Goal: Use online tool/utility: Utilize a website feature to perform a specific function

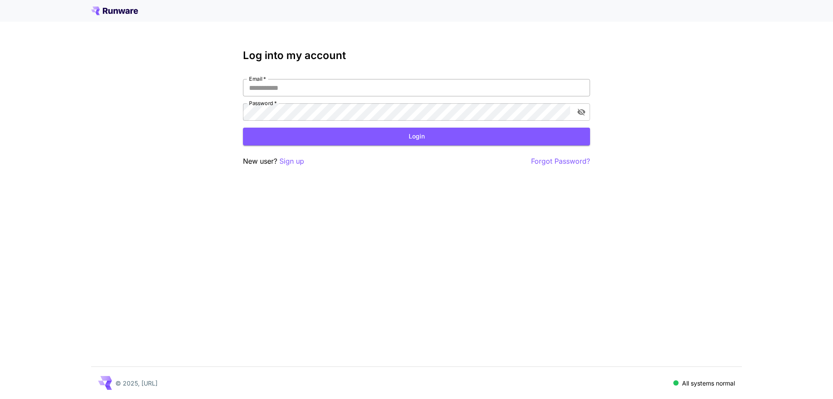
type input "**********"
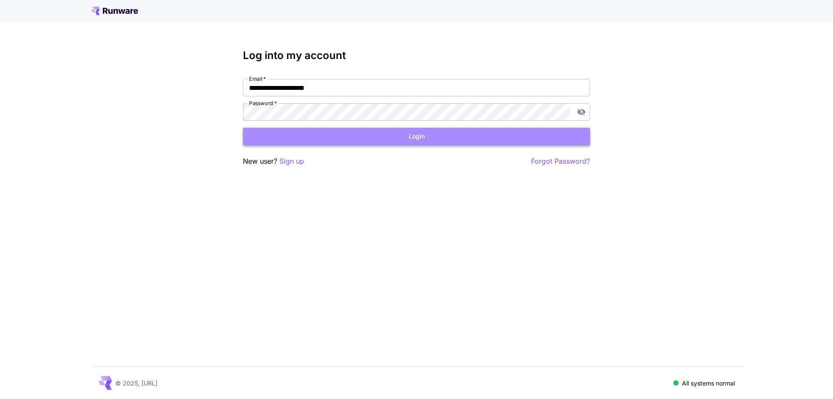
click at [337, 132] on button "Login" at bounding box center [416, 137] width 347 height 18
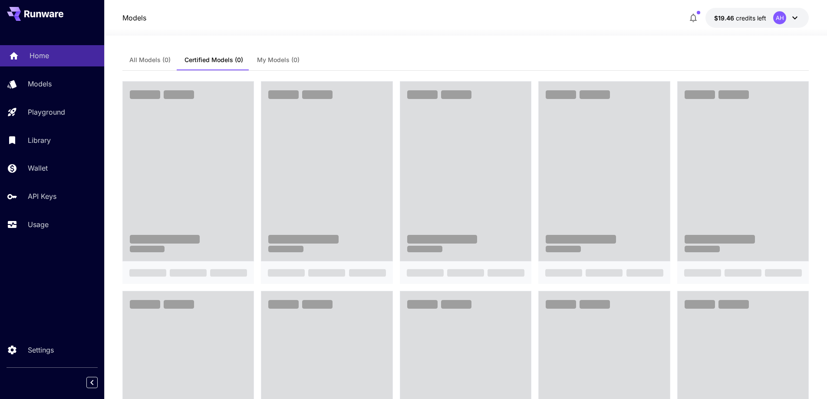
click at [27, 61] on link "Home" at bounding box center [52, 55] width 104 height 21
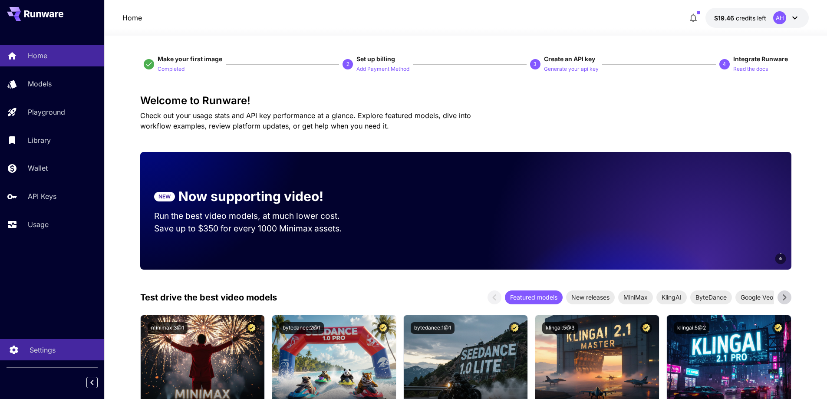
click at [23, 355] on link "Settings" at bounding box center [52, 349] width 104 height 21
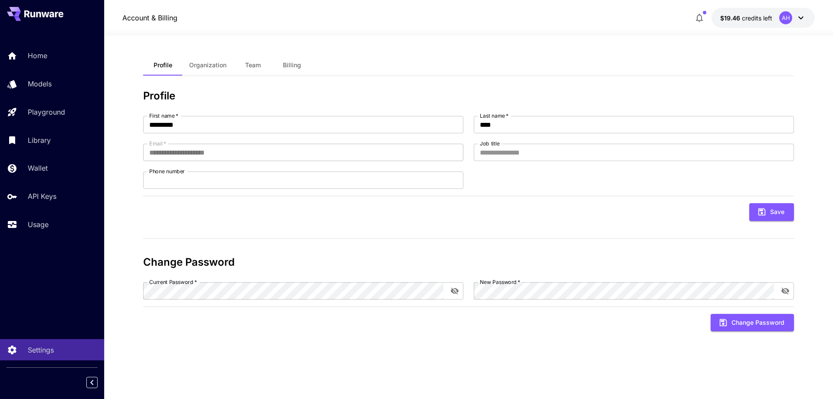
click at [297, 62] on span "Billing" at bounding box center [292, 65] width 18 height 8
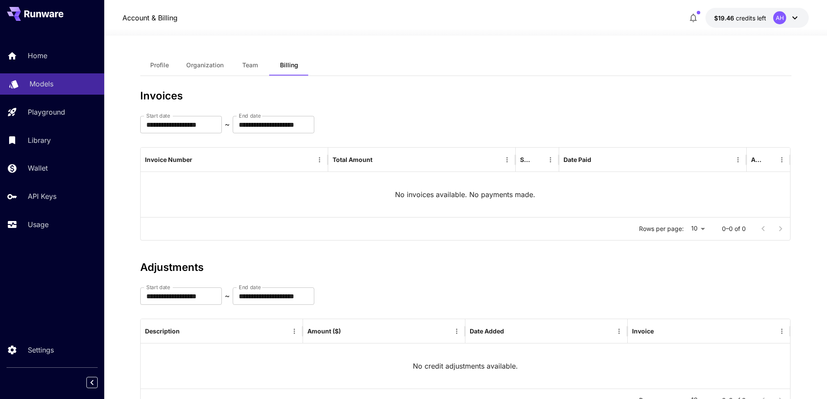
click at [45, 81] on p "Models" at bounding box center [42, 84] width 24 height 10
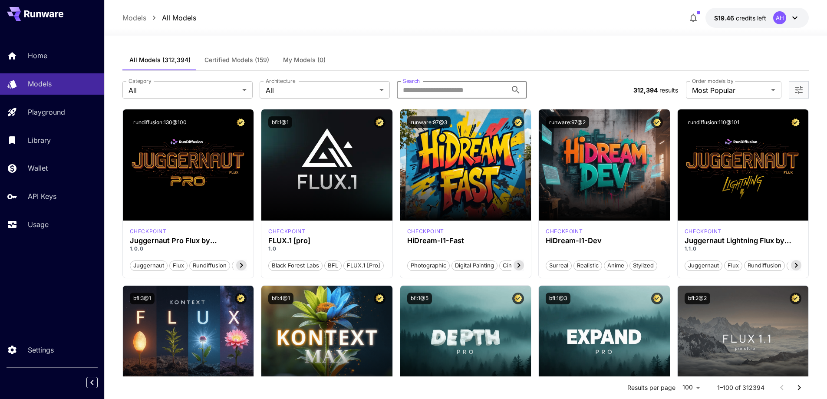
click at [433, 86] on input "Search" at bounding box center [452, 89] width 110 height 17
type input "*******"
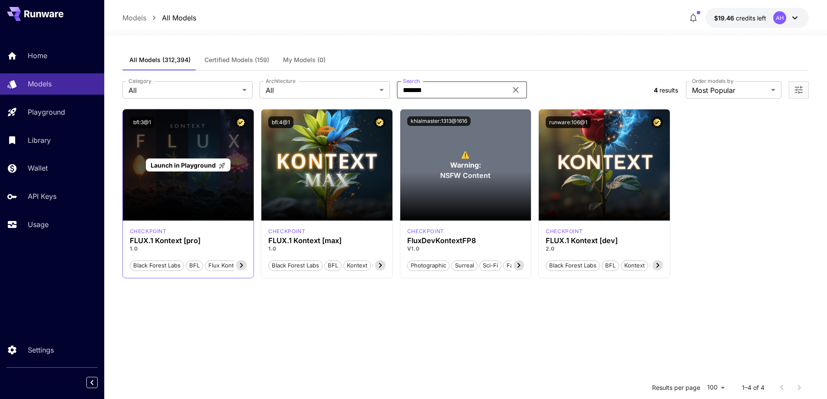
click at [192, 170] on div "Launch in Playground" at bounding box center [188, 164] width 85 height 13
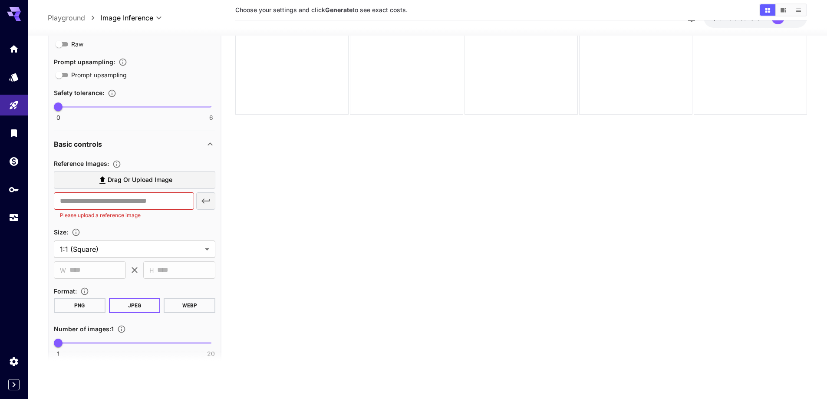
scroll to position [217, 0]
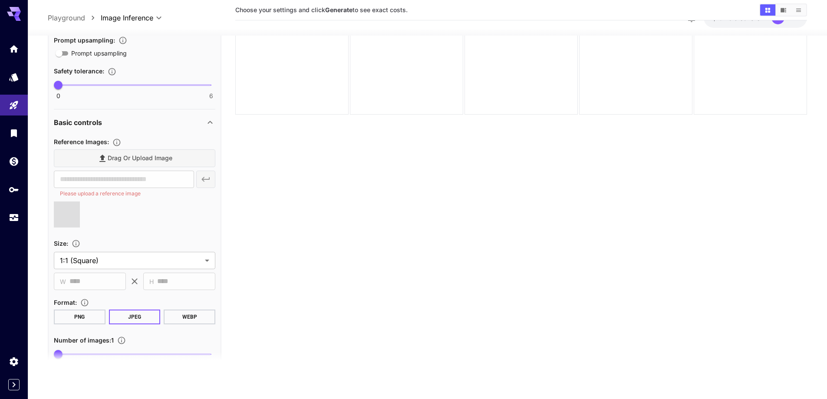
type input "**********"
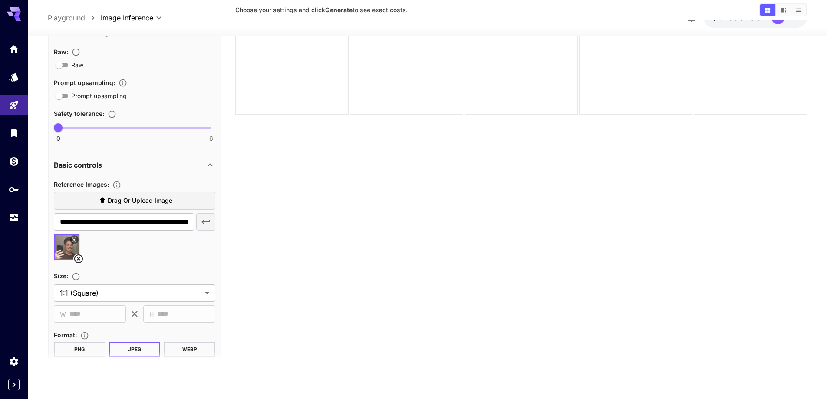
scroll to position [174, 0]
type input "*"
drag, startPoint x: 61, startPoint y: 133, endPoint x: 239, endPoint y: 124, distance: 178.6
click at [239, 124] on main "**********" at bounding box center [427, 177] width 759 height 406
click at [172, 166] on div "Basic controls" at bounding box center [129, 166] width 151 height 10
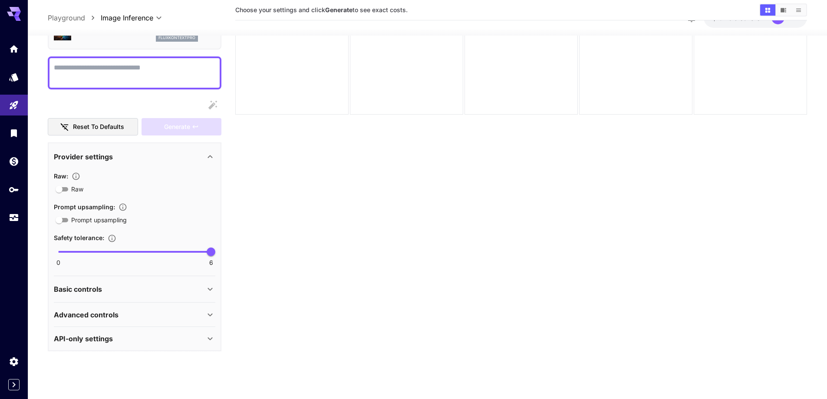
scroll to position [50, 0]
click at [155, 286] on div "Basic controls" at bounding box center [129, 289] width 151 height 10
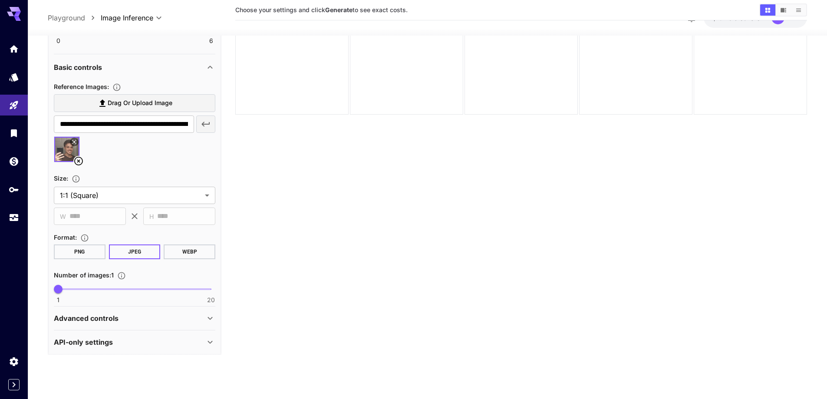
scroll to position [276, 0]
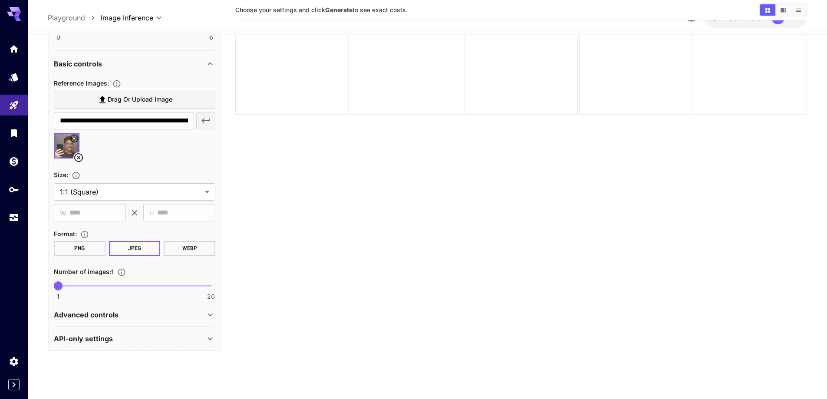
click at [95, 251] on button "PNG" at bounding box center [80, 248] width 52 height 15
type input "*"
drag, startPoint x: 59, startPoint y: 283, endPoint x: 65, endPoint y: 284, distance: 6.6
click at [65, 284] on span "2" at bounding box center [66, 285] width 9 height 9
click at [137, 320] on div "Advanced controls" at bounding box center [134, 314] width 161 height 21
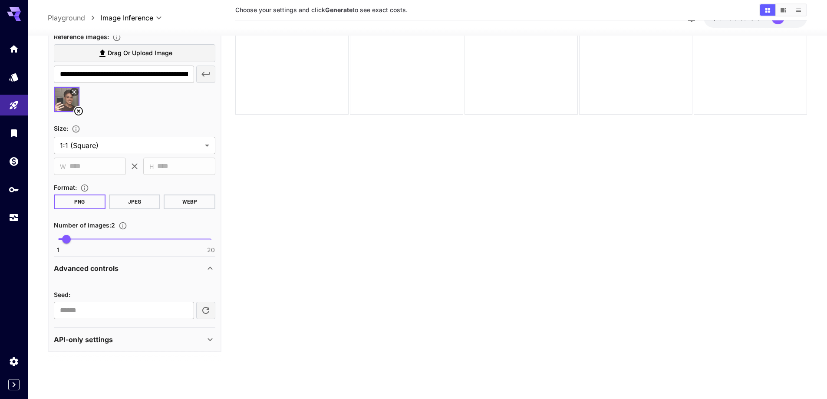
scroll to position [323, 0]
click at [156, 341] on div "API-only settings" at bounding box center [129, 338] width 151 height 10
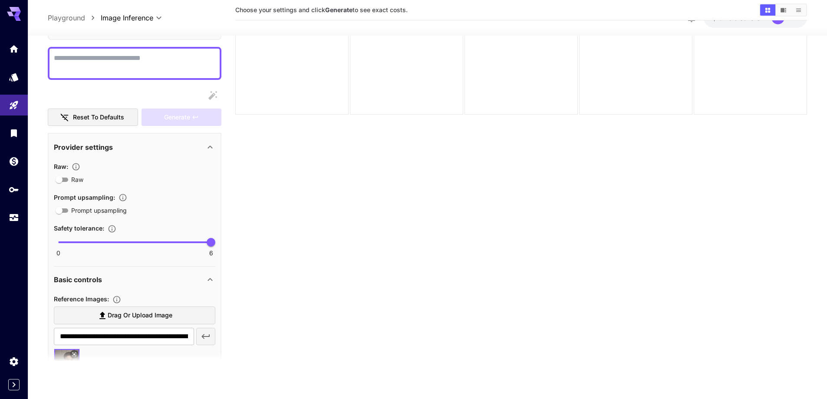
scroll to position [0, 0]
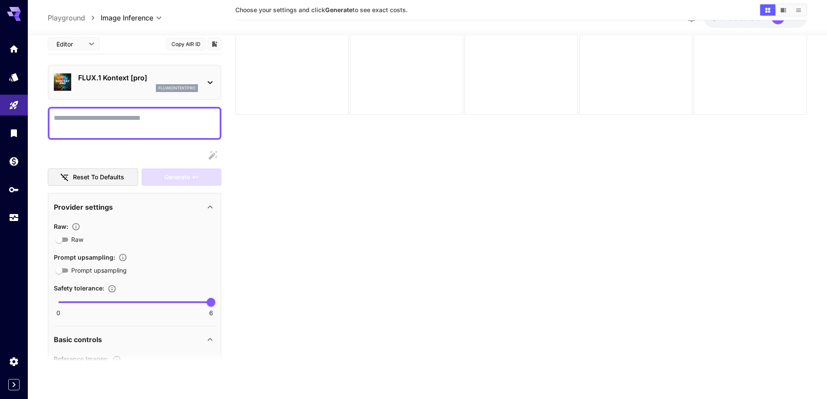
click at [124, 115] on textarea "Raw" at bounding box center [134, 123] width 161 height 21
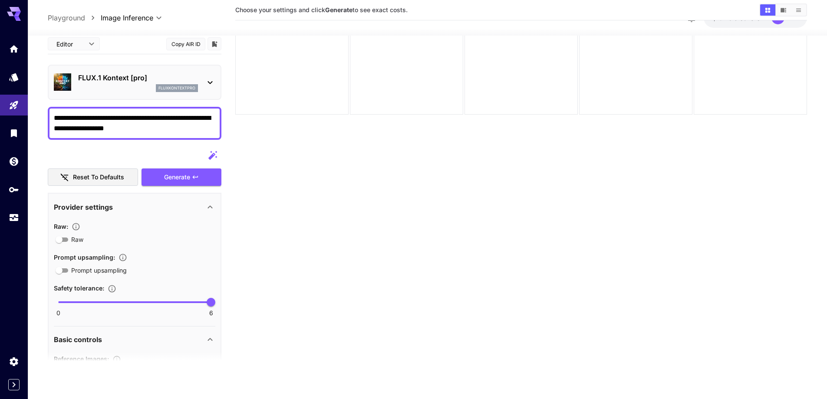
click at [162, 130] on textarea "**********" at bounding box center [134, 123] width 161 height 21
click at [159, 125] on textarea "**********" at bounding box center [134, 123] width 161 height 21
click at [192, 175] on icon "button" at bounding box center [195, 177] width 7 height 7
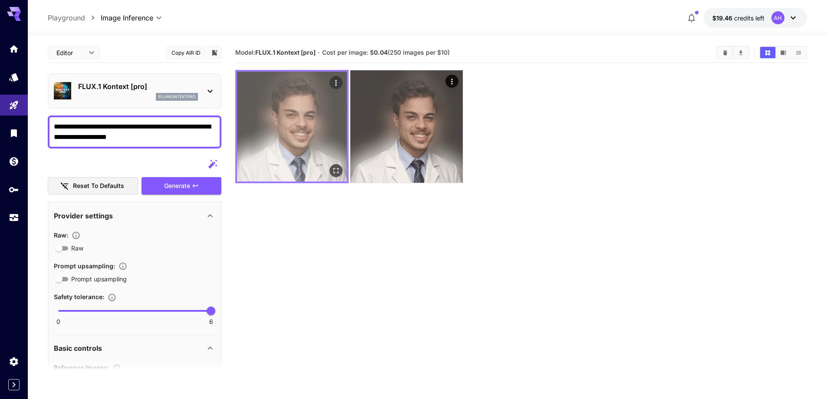
click at [309, 118] on img at bounding box center [292, 127] width 110 height 110
click at [329, 132] on img at bounding box center [292, 127] width 110 height 110
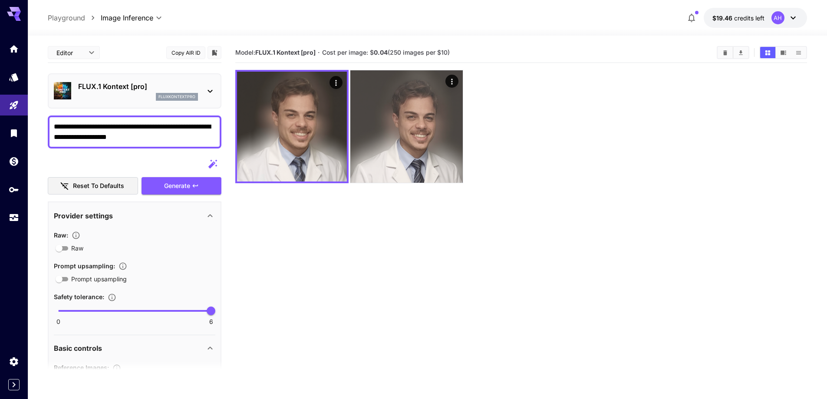
click at [70, 134] on textarea "**********" at bounding box center [134, 132] width 161 height 21
type textarea "**********"
click at [185, 193] on button "Generate" at bounding box center [182, 186] width 80 height 18
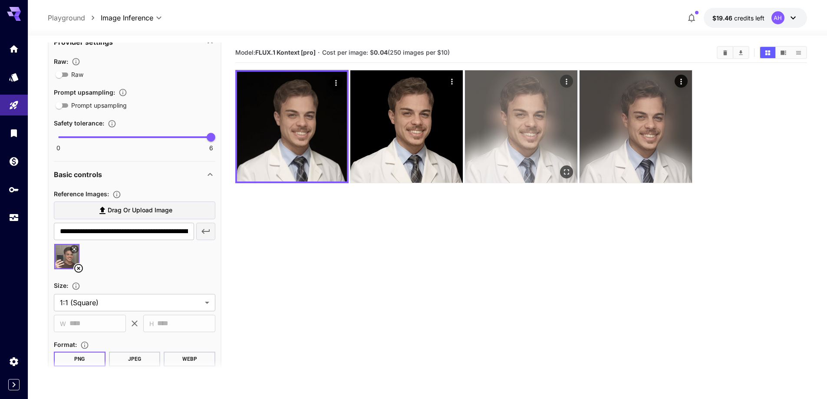
click at [530, 131] on img at bounding box center [521, 126] width 112 height 112
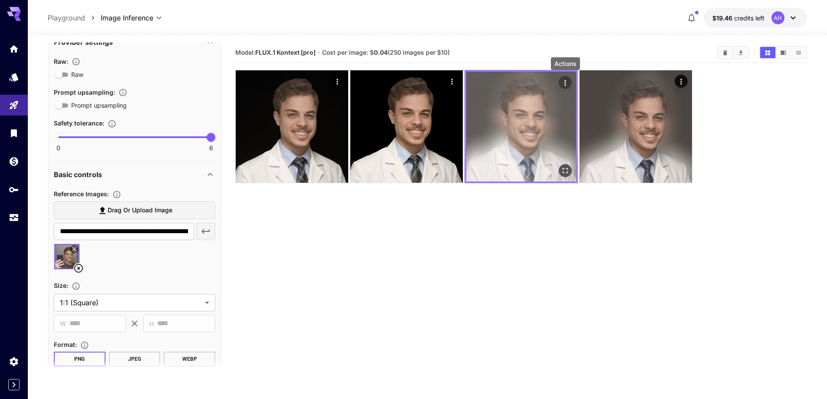
click at [564, 81] on icon "Actions" at bounding box center [565, 83] width 9 height 9
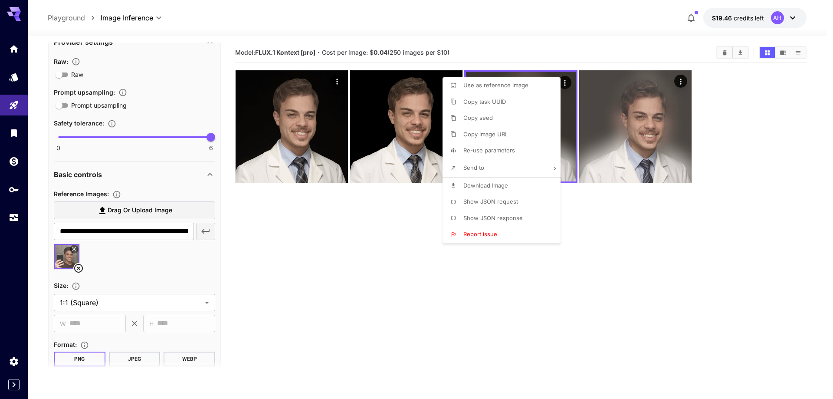
click at [643, 238] on div at bounding box center [416, 199] width 833 height 399
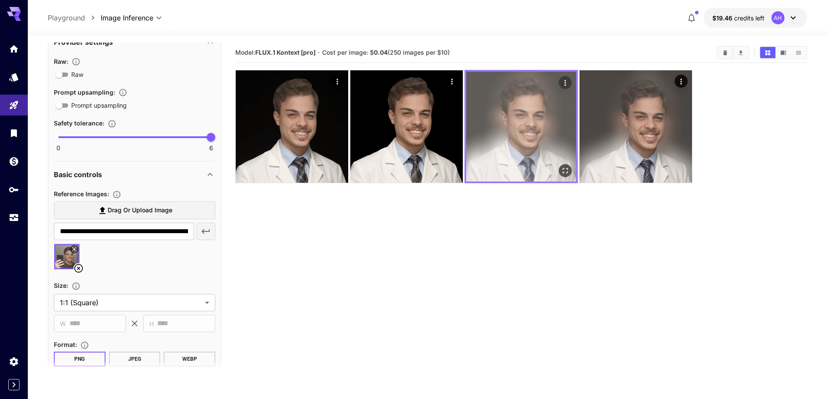
click at [546, 116] on img at bounding box center [521, 127] width 110 height 110
click at [566, 172] on icon "Open in fullscreen" at bounding box center [565, 170] width 9 height 9
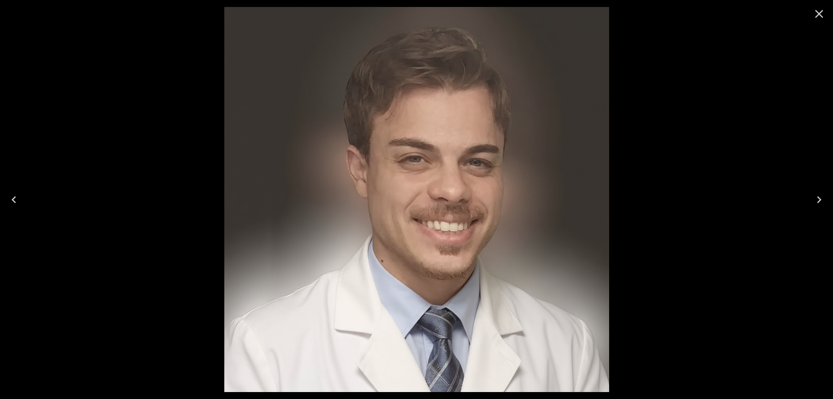
click at [826, 7] on icon "Close" at bounding box center [820, 14] width 14 height 14
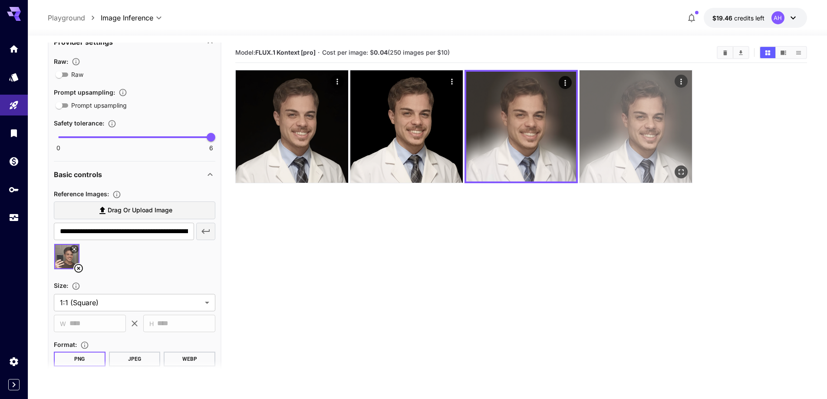
click at [680, 168] on icon "Open in fullscreen" at bounding box center [681, 172] width 9 height 9
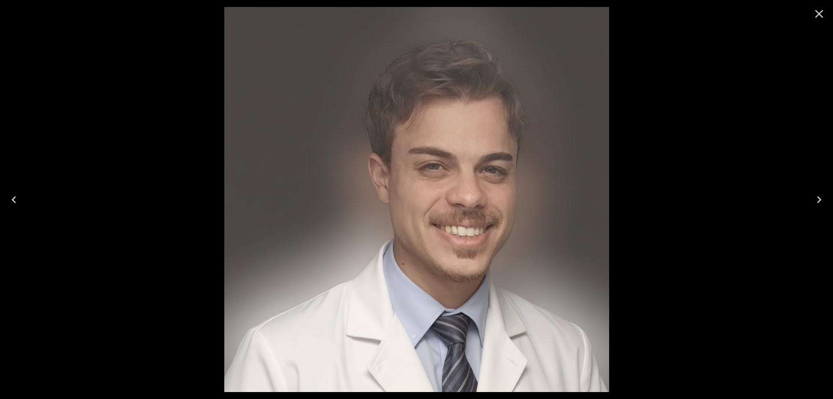
scroll to position [174, 0]
click at [13, 204] on icon "Previous" at bounding box center [14, 200] width 14 height 14
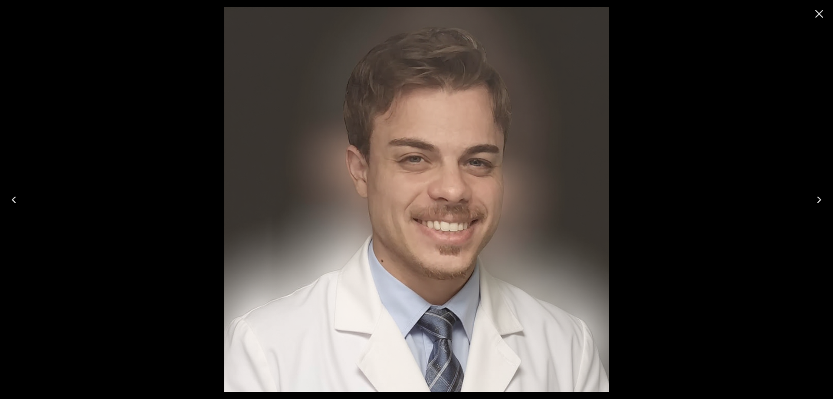
click at [824, 201] on icon "Next" at bounding box center [820, 200] width 14 height 14
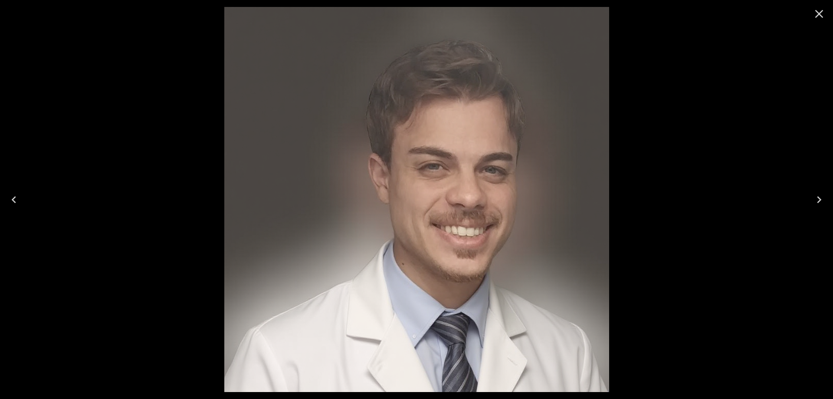
click at [16, 201] on icon "Previous" at bounding box center [14, 200] width 14 height 14
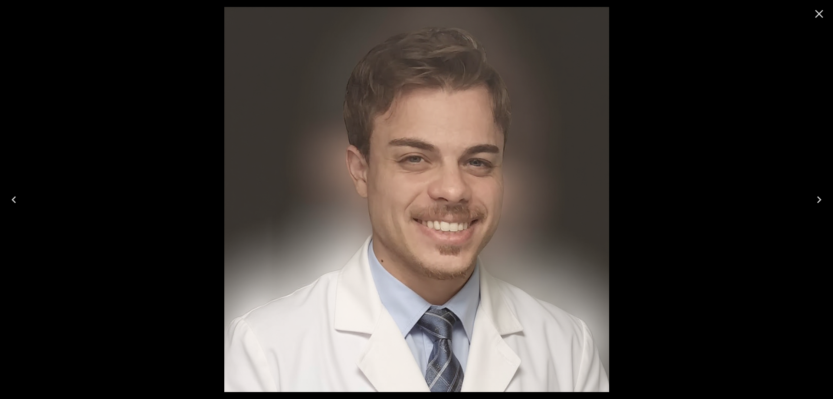
click at [830, 201] on button "Next" at bounding box center [820, 199] width 28 height 35
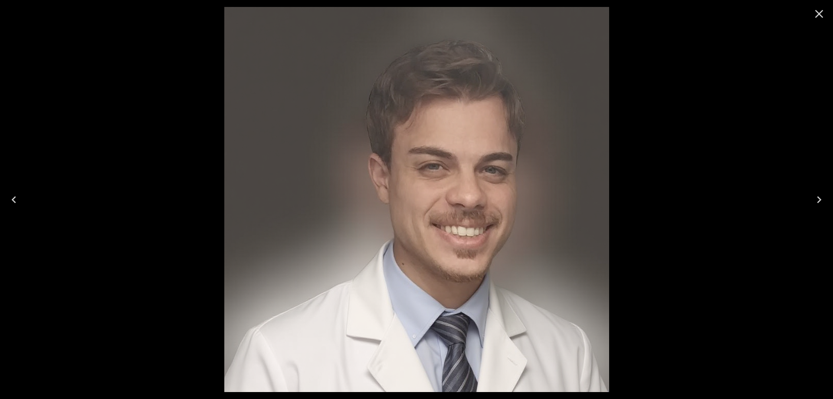
click at [15, 201] on icon "Previous" at bounding box center [14, 200] width 14 height 14
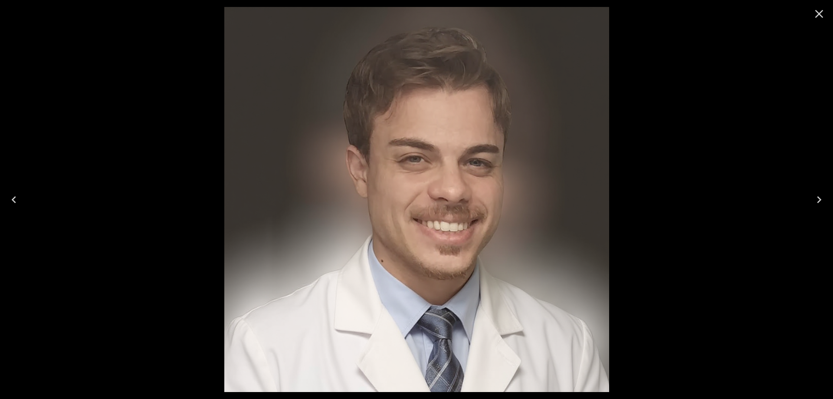
drag, startPoint x: 822, startPoint y: 198, endPoint x: 809, endPoint y: 197, distance: 13.1
click at [822, 198] on icon "Next" at bounding box center [820, 200] width 14 height 14
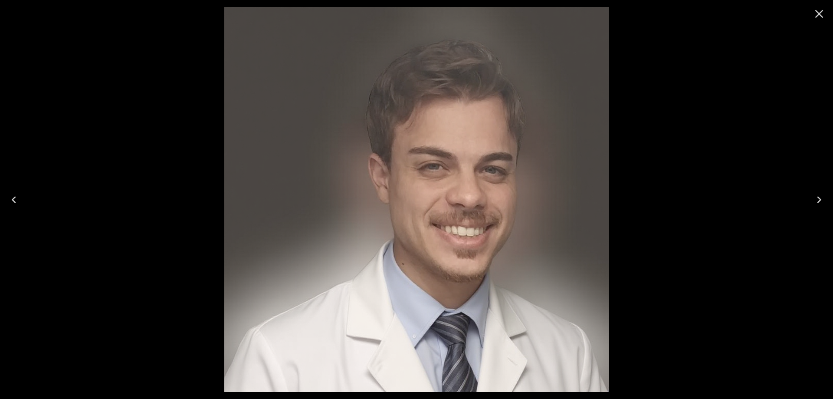
click at [8, 196] on icon "Previous" at bounding box center [14, 200] width 14 height 14
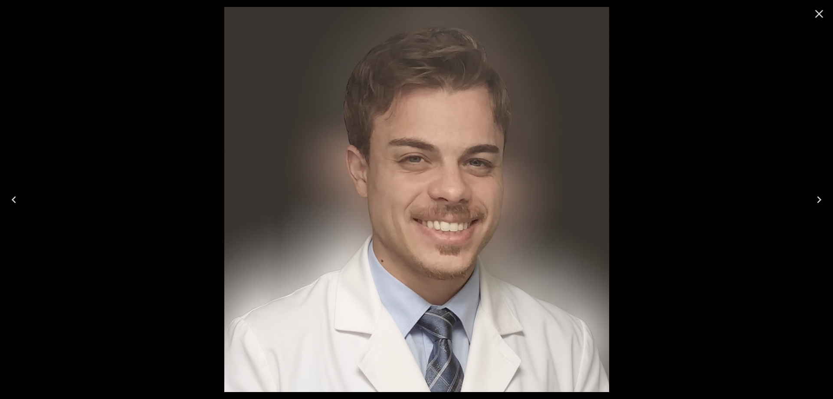
click at [813, 199] on icon "Next" at bounding box center [820, 200] width 14 height 14
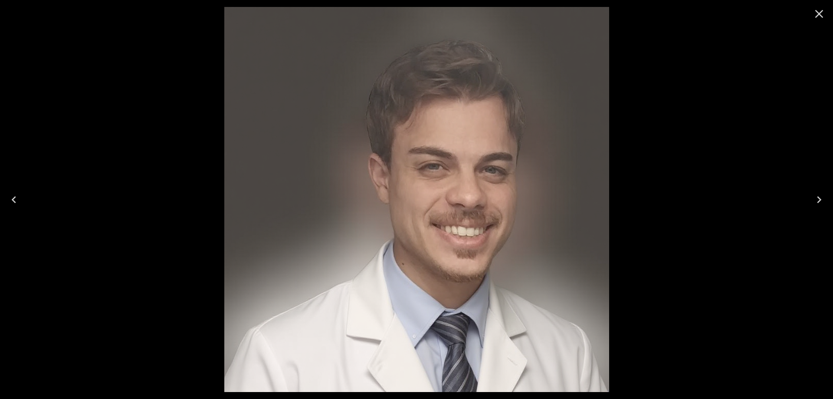
click at [16, 197] on icon "Previous" at bounding box center [14, 200] width 14 height 14
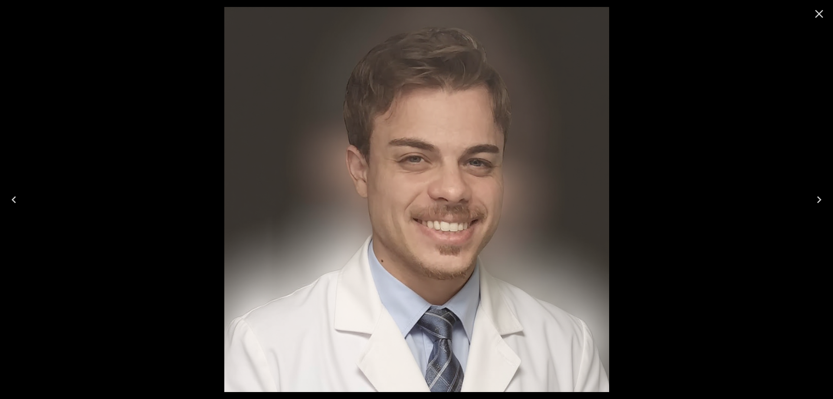
click at [821, 196] on icon "Next" at bounding box center [820, 200] width 14 height 14
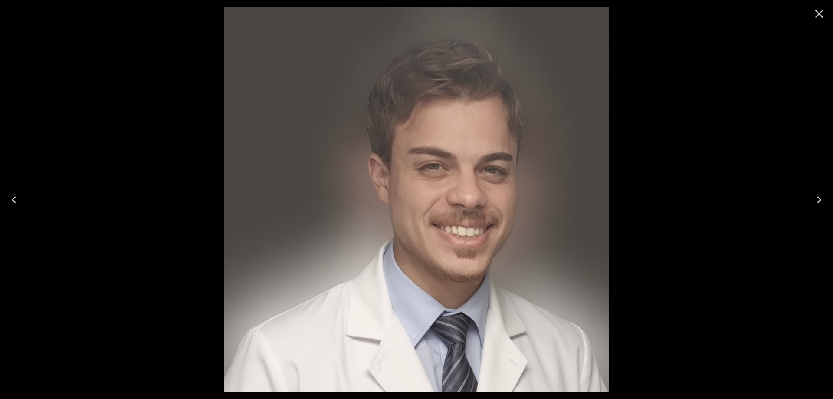
drag, startPoint x: 12, startPoint y: 198, endPoint x: 43, endPoint y: 198, distance: 30.4
click at [13, 198] on icon "Previous" at bounding box center [14, 200] width 14 height 14
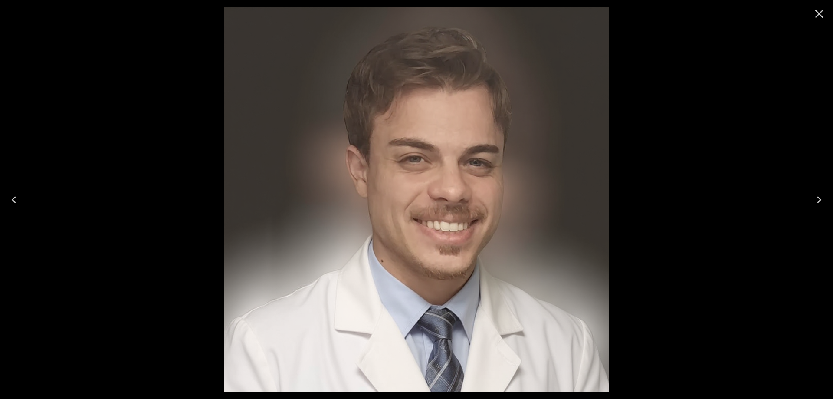
click at [813, 203] on icon "Next" at bounding box center [820, 200] width 14 height 14
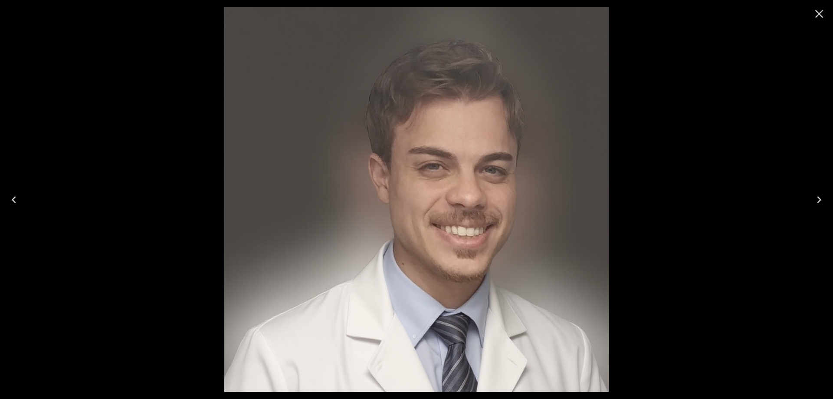
click at [819, 13] on icon "Close" at bounding box center [820, 14] width 8 height 8
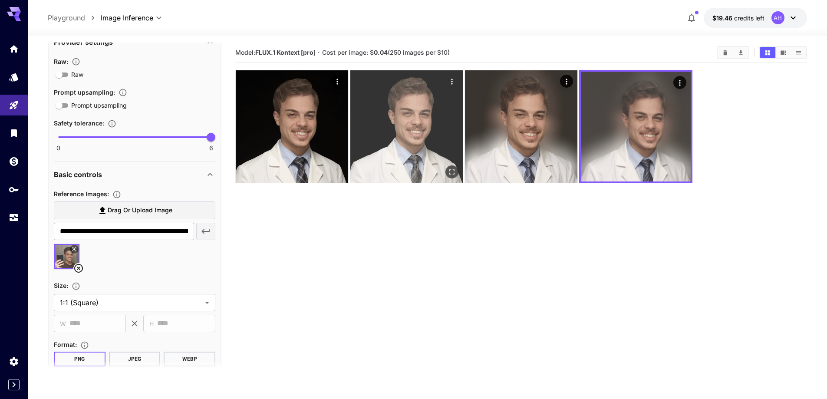
click at [398, 117] on img at bounding box center [406, 126] width 112 height 112
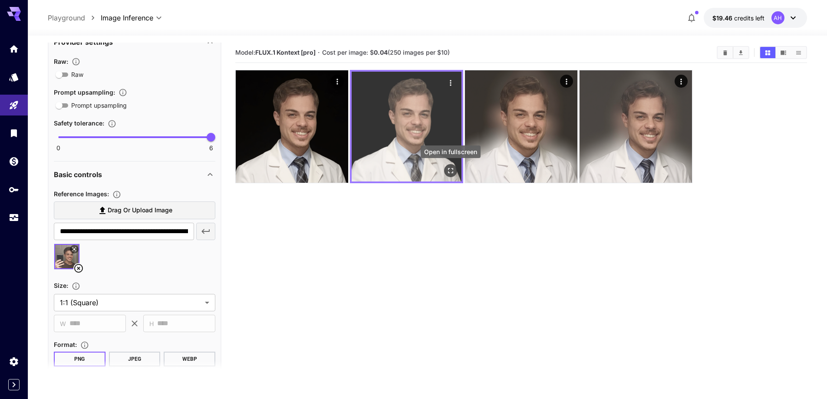
click at [447, 171] on icon "Open in fullscreen" at bounding box center [450, 170] width 9 height 9
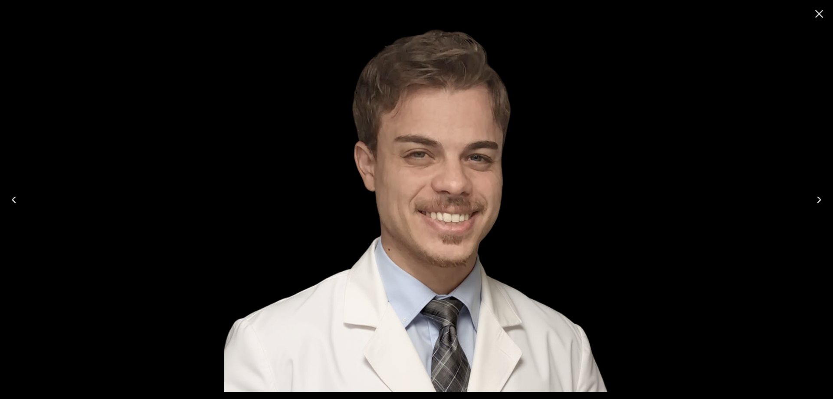
click at [8, 204] on icon "Previous" at bounding box center [14, 200] width 14 height 14
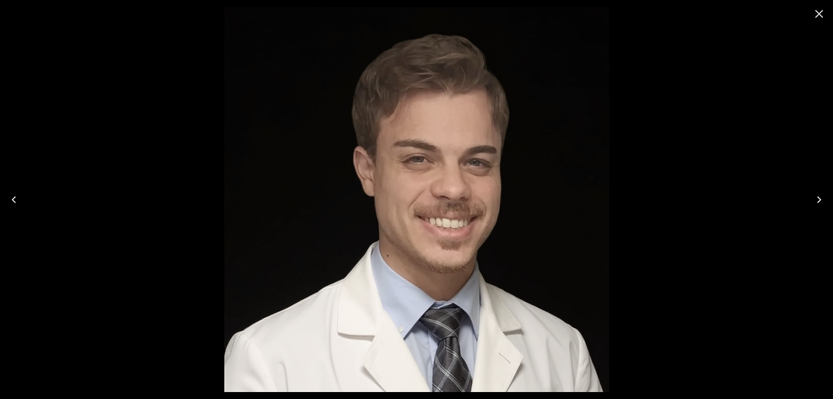
click at [823, 199] on icon "Next" at bounding box center [820, 200] width 14 height 14
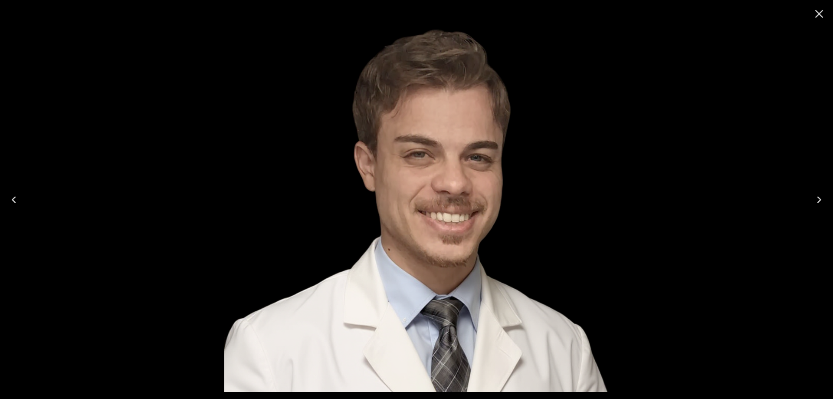
click at [11, 201] on icon "Previous" at bounding box center [14, 200] width 14 height 14
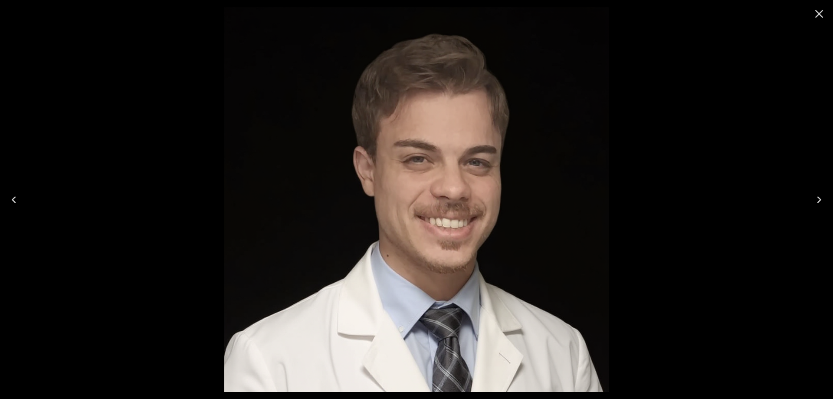
click at [822, 202] on icon "Next" at bounding box center [820, 200] width 14 height 14
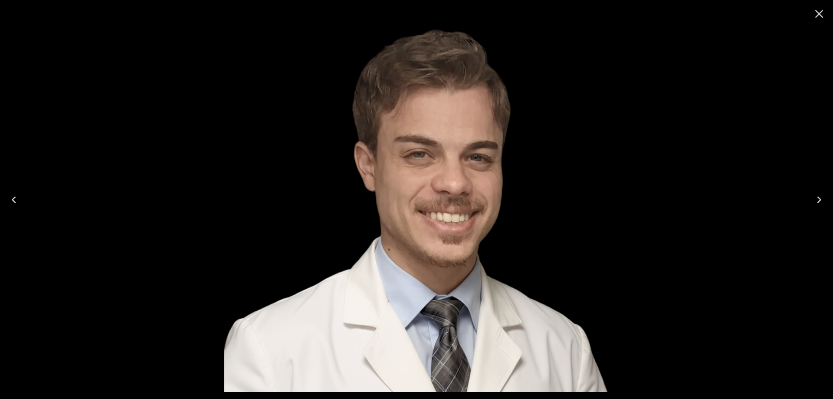
click at [824, 12] on icon "Close" at bounding box center [820, 14] width 14 height 14
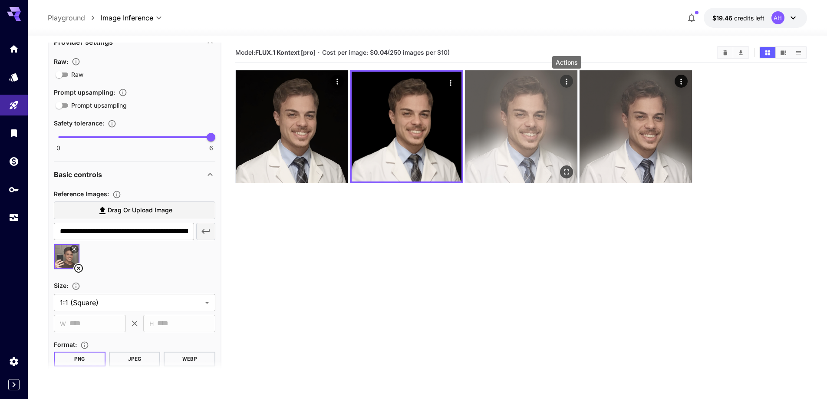
click at [568, 79] on icon "Actions" at bounding box center [566, 81] width 9 height 9
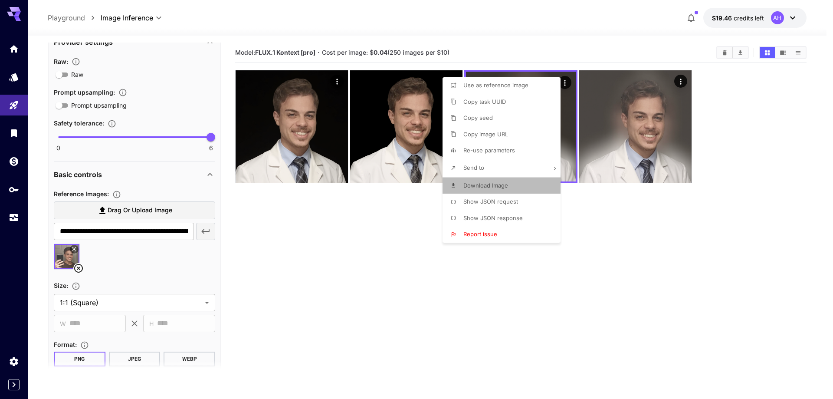
click at [500, 188] on span "Download Image" at bounding box center [486, 185] width 45 height 7
drag, startPoint x: 429, startPoint y: 275, endPoint x: 437, endPoint y: 207, distance: 68.6
click at [429, 275] on div at bounding box center [416, 199] width 833 height 399
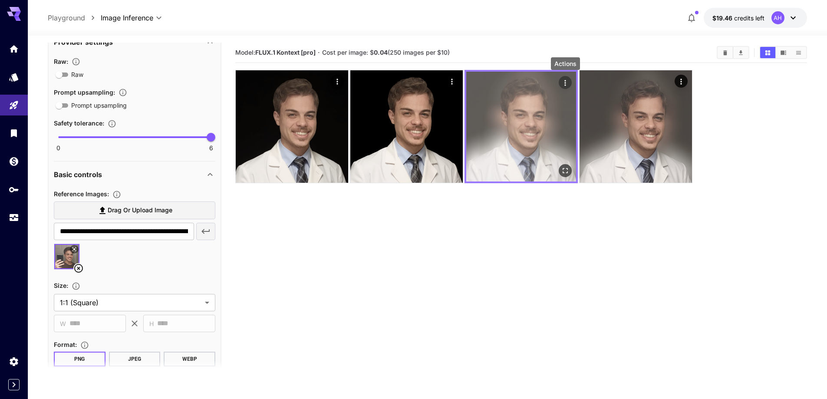
click at [506, 120] on img at bounding box center [521, 127] width 110 height 110
click at [491, 123] on img at bounding box center [521, 127] width 110 height 110
click at [561, 167] on icon "Open in fullscreen" at bounding box center [565, 170] width 9 height 9
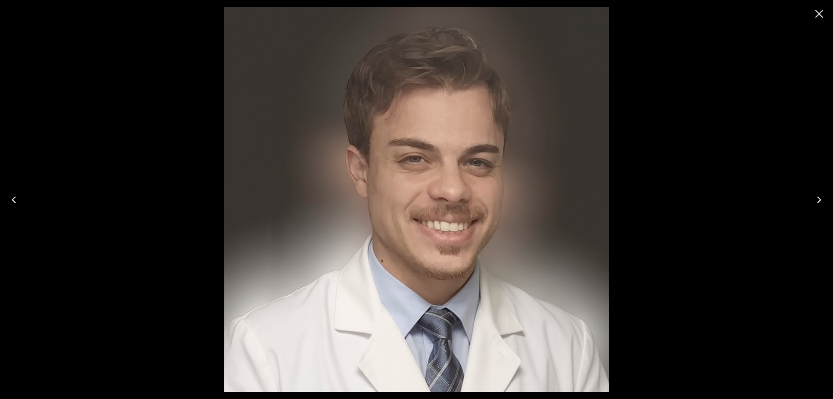
click at [10, 194] on icon "Previous" at bounding box center [14, 200] width 14 height 14
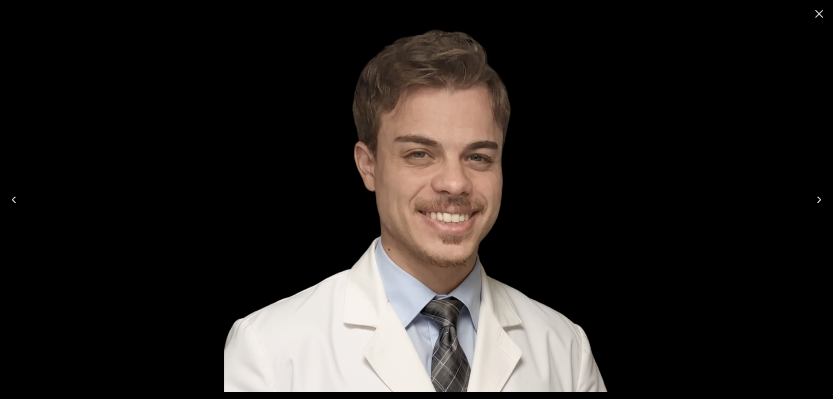
click at [821, 204] on icon "Next" at bounding box center [820, 200] width 14 height 14
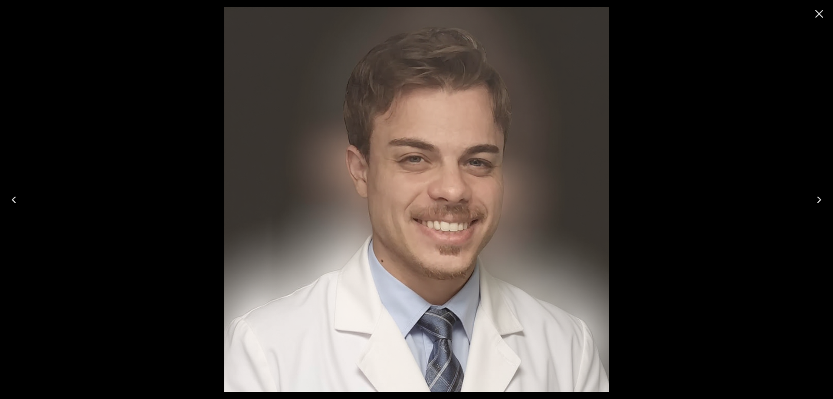
click at [11, 201] on icon "Previous" at bounding box center [14, 200] width 14 height 14
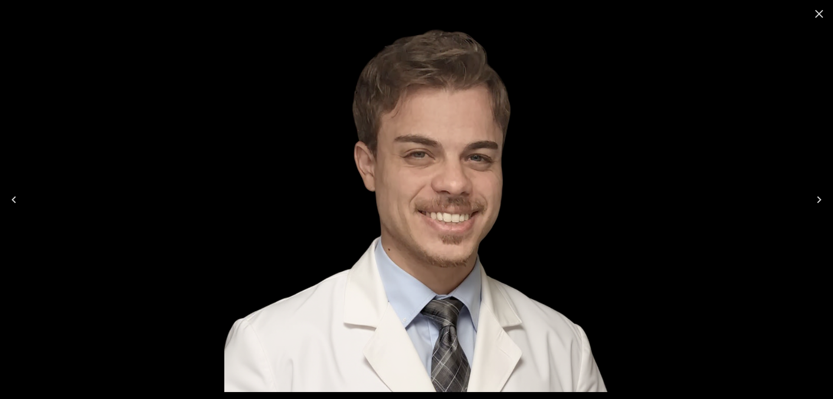
click at [822, 197] on icon "Next" at bounding box center [820, 200] width 14 height 14
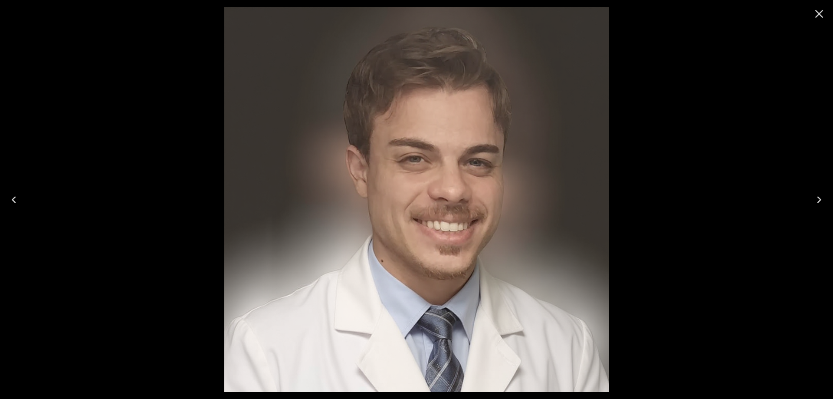
click at [15, 201] on icon "Previous" at bounding box center [14, 200] width 14 height 14
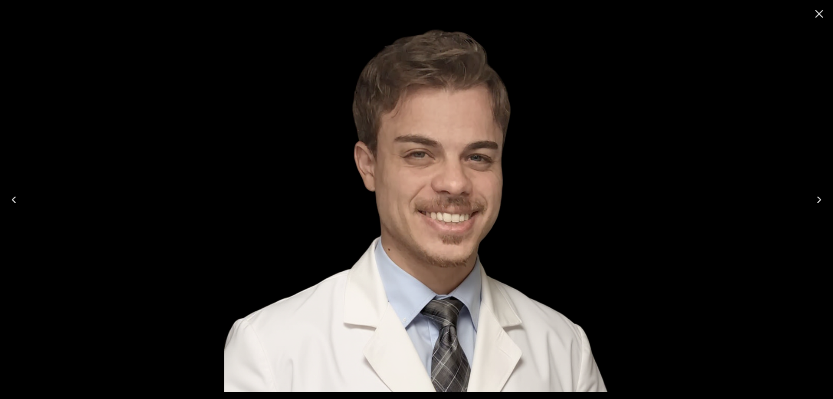
click at [816, 14] on icon "Close" at bounding box center [820, 14] width 14 height 14
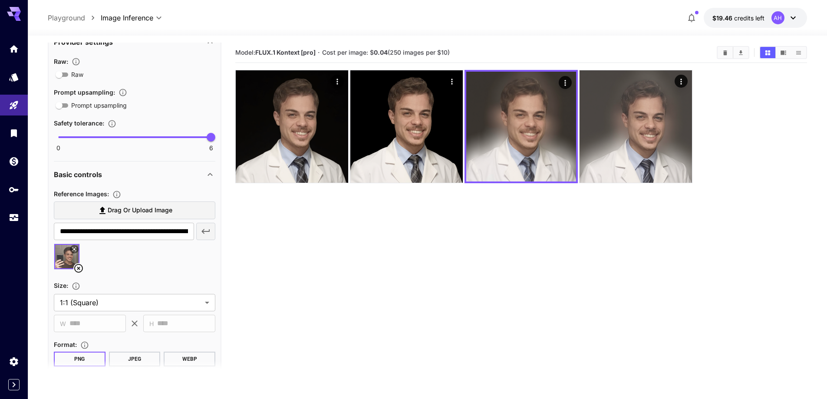
click at [64, 259] on img at bounding box center [66, 256] width 25 height 25
click at [72, 252] on button at bounding box center [74, 249] width 9 height 9
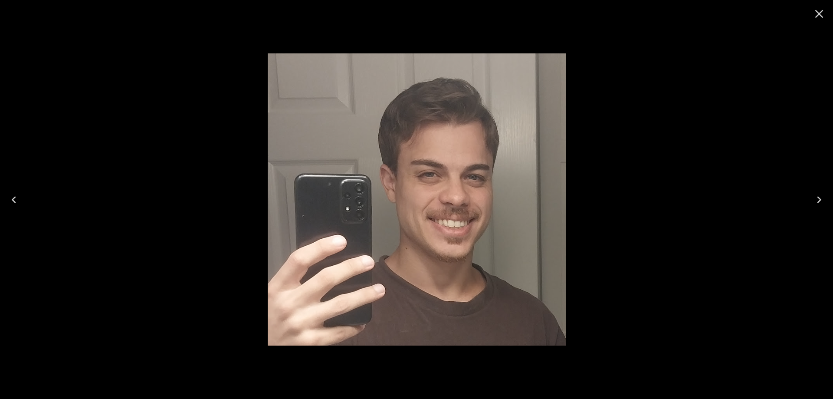
click at [824, 14] on icon "Close" at bounding box center [820, 14] width 14 height 14
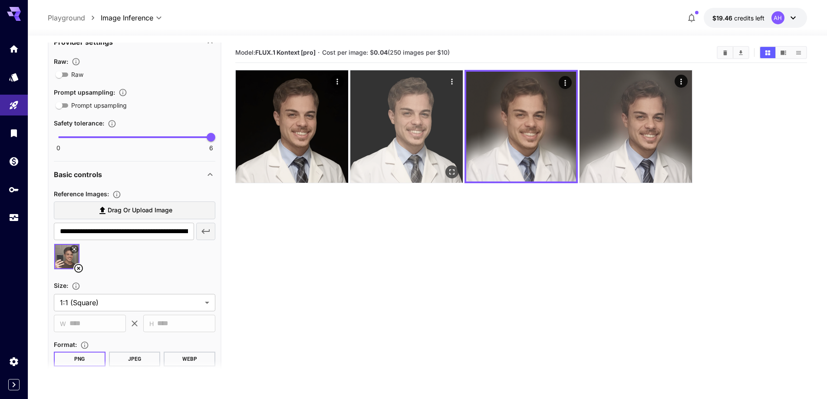
click at [406, 128] on img at bounding box center [406, 126] width 112 height 112
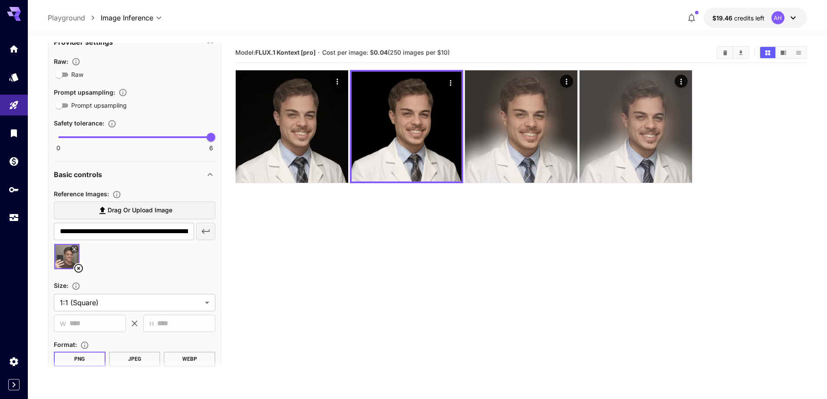
click at [119, 272] on div at bounding box center [134, 260] width 161 height 33
type input "**********"
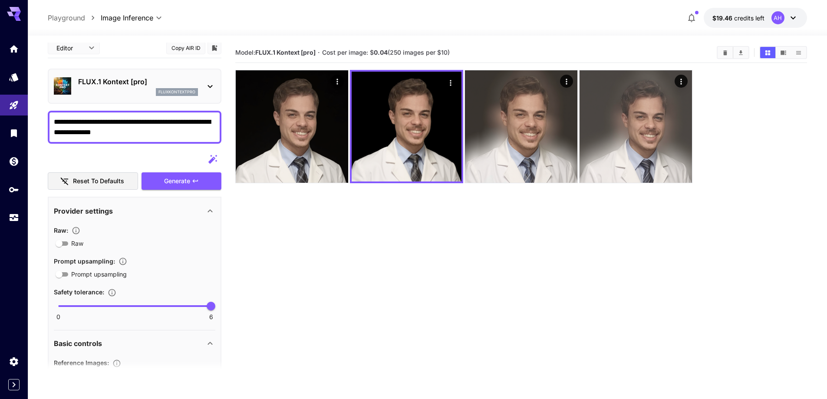
scroll to position [0, 0]
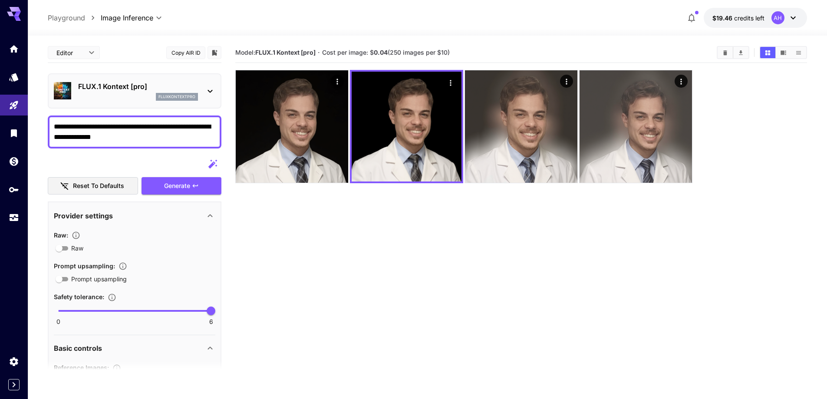
drag, startPoint x: 206, startPoint y: 128, endPoint x: 191, endPoint y: 127, distance: 15.2
click at [191, 127] on textarea "**********" at bounding box center [134, 132] width 161 height 21
type textarea "**********"
click at [196, 191] on button "Generate" at bounding box center [182, 186] width 80 height 18
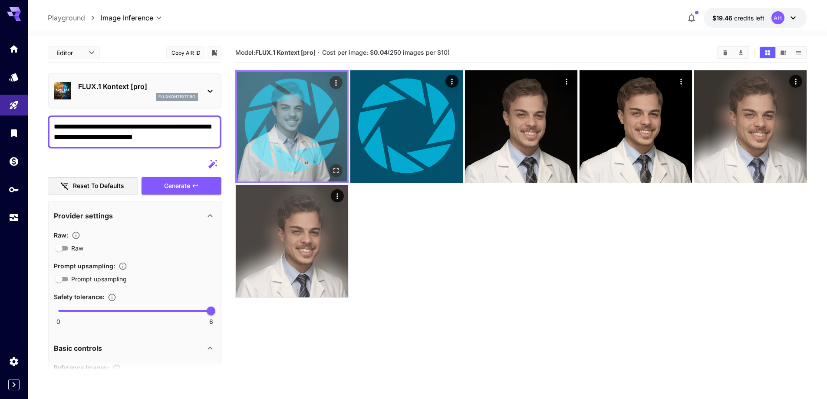
click at [289, 132] on img at bounding box center [292, 127] width 110 height 110
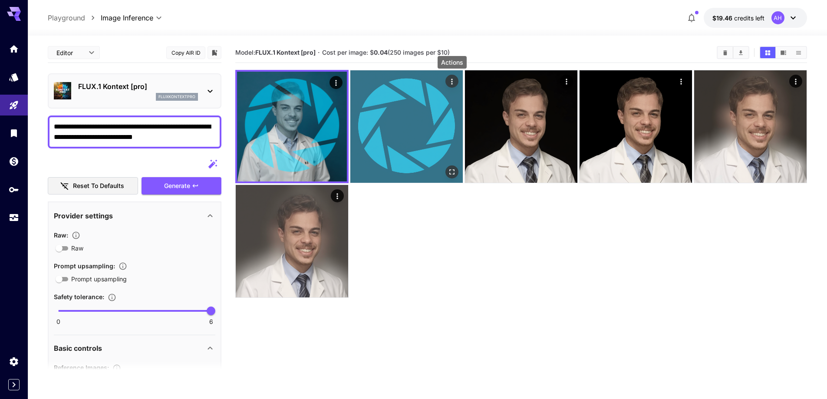
click at [451, 82] on icon "Actions" at bounding box center [452, 81] width 9 height 9
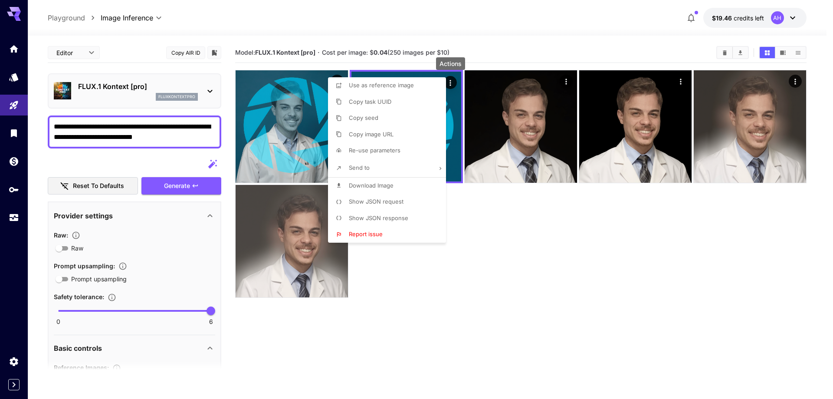
click at [395, 185] on li "Download Image" at bounding box center [389, 186] width 123 height 16
click at [488, 236] on div at bounding box center [416, 199] width 833 height 399
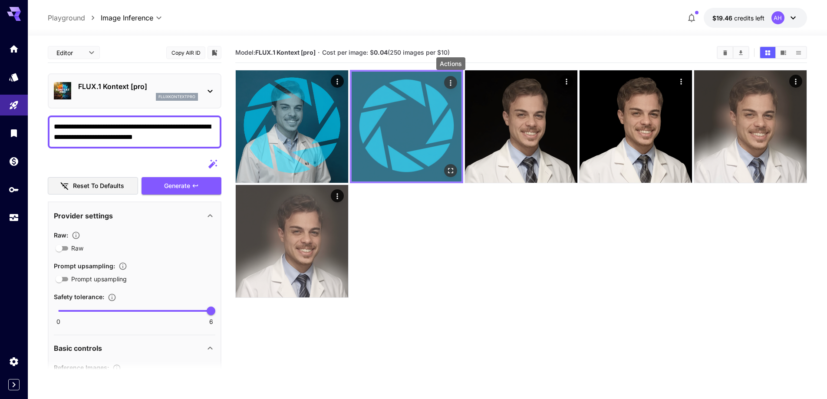
click at [453, 83] on icon "Actions" at bounding box center [450, 83] width 9 height 9
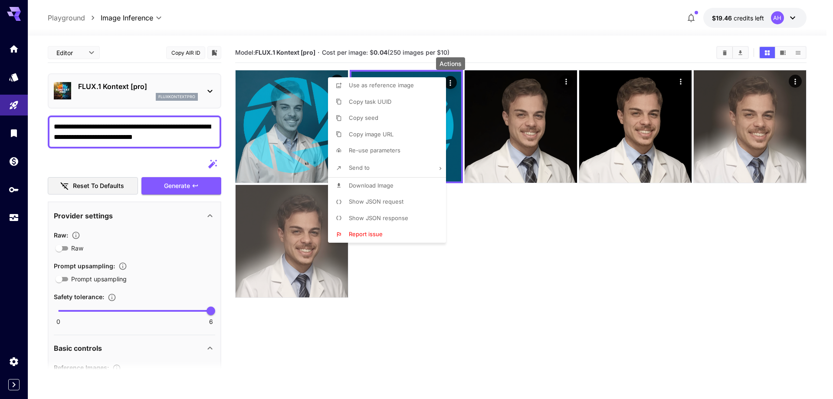
click at [491, 230] on div at bounding box center [416, 199] width 833 height 399
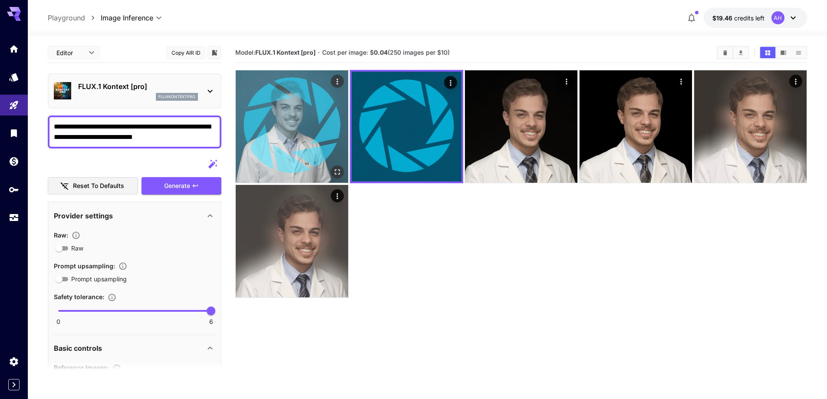
click at [300, 132] on img at bounding box center [292, 126] width 112 height 112
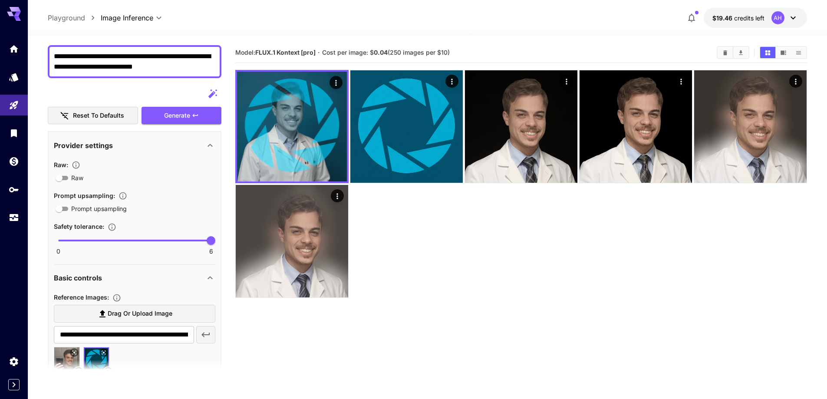
scroll to position [260, 0]
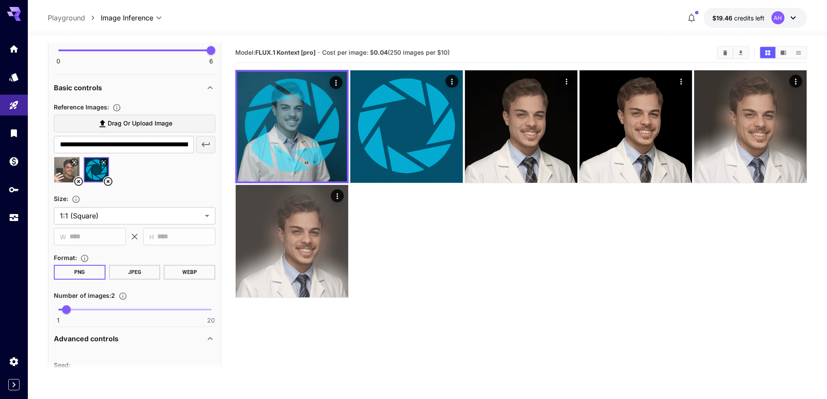
click at [108, 181] on icon at bounding box center [108, 181] width 10 height 10
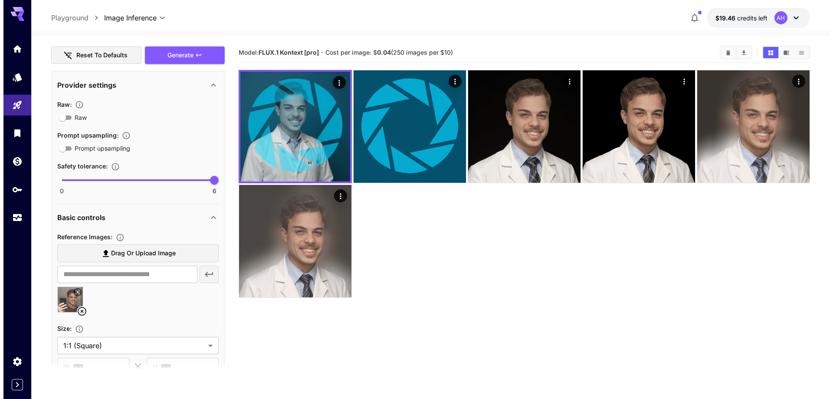
scroll to position [0, 0]
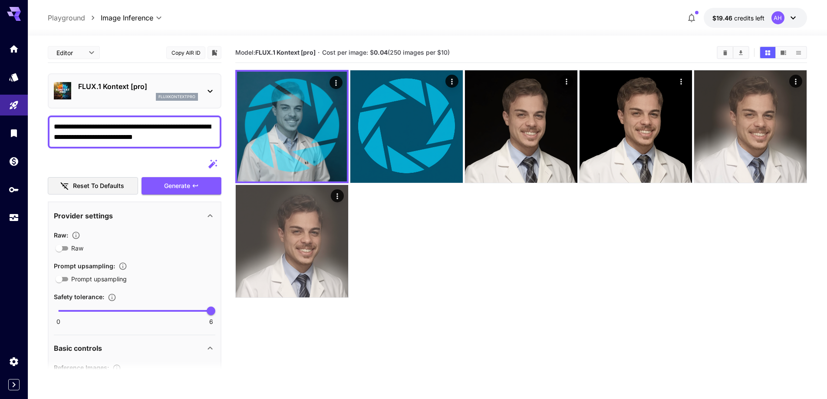
drag, startPoint x: 110, startPoint y: 134, endPoint x: 191, endPoint y: 127, distance: 81.1
click at [191, 127] on textarea "**********" at bounding box center [134, 132] width 161 height 21
click at [203, 127] on textarea "**********" at bounding box center [134, 132] width 161 height 21
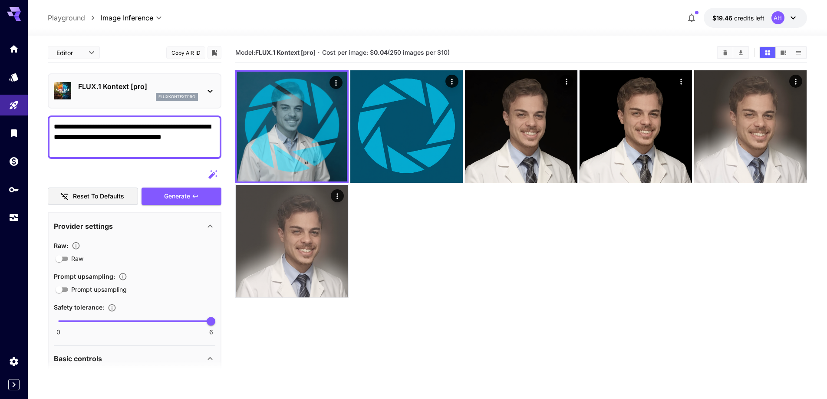
click at [131, 148] on textarea "**********" at bounding box center [134, 137] width 161 height 31
type textarea "**********"
click at [205, 199] on button "Generate" at bounding box center [182, 197] width 80 height 18
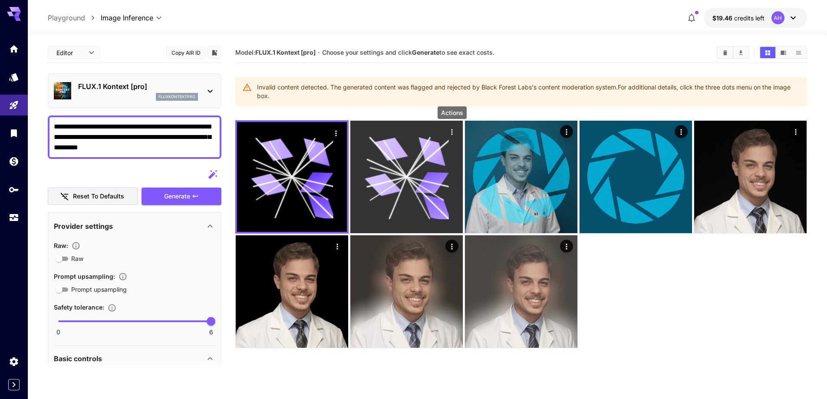
click at [449, 130] on icon "Actions" at bounding box center [452, 132] width 9 height 9
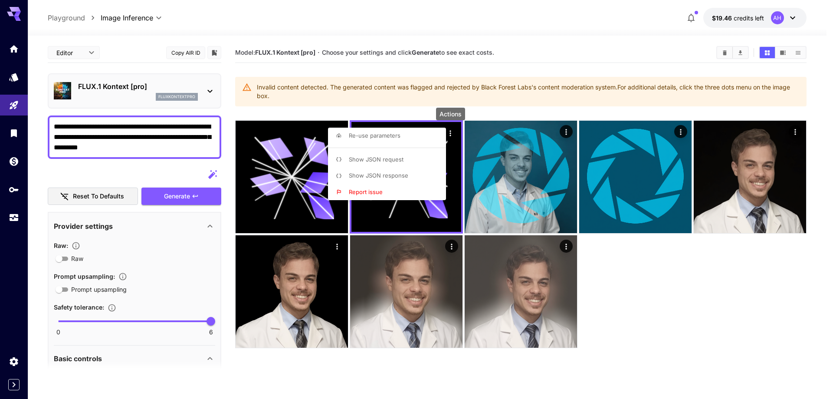
click at [376, 193] on span "Report issue" at bounding box center [366, 191] width 34 height 7
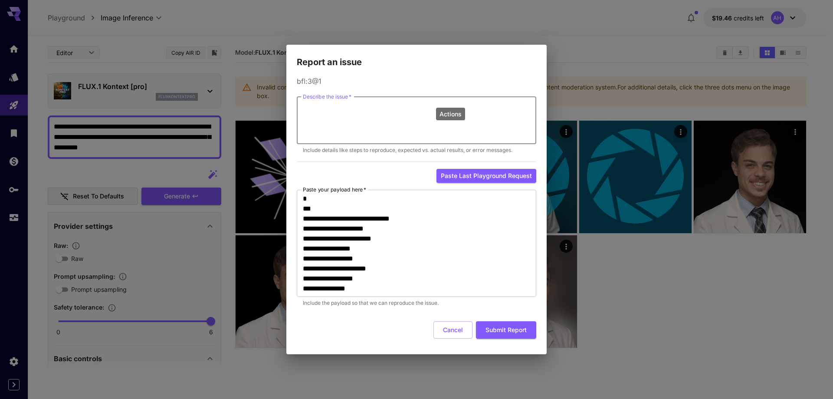
click at [406, 127] on textarea "Describe the issue   *" at bounding box center [416, 120] width 227 height 40
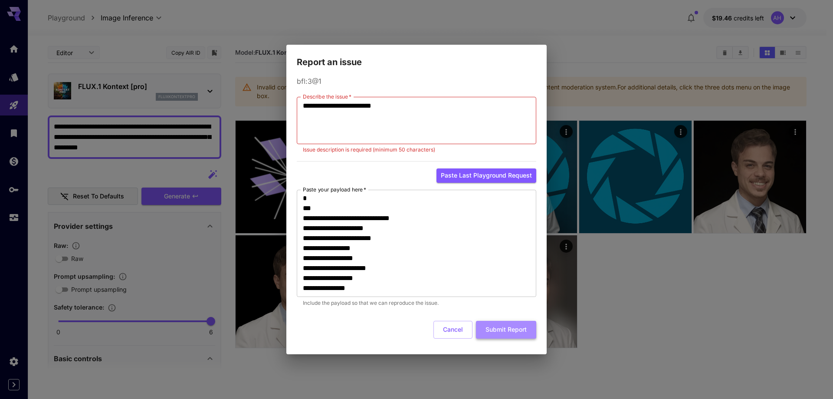
click at [516, 325] on button "Submit Report" at bounding box center [506, 330] width 60 height 18
click at [418, 115] on textarea "**********" at bounding box center [416, 121] width 227 height 40
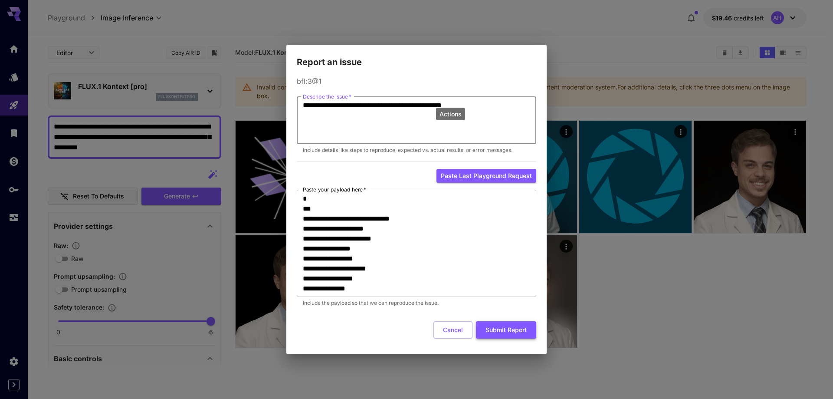
type textarea "**********"
click at [517, 325] on button "Submit Report" at bounding box center [506, 330] width 60 height 18
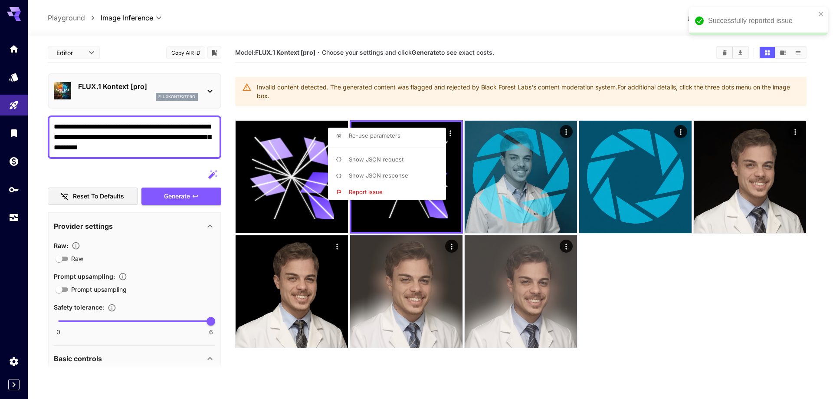
click at [641, 298] on div at bounding box center [416, 199] width 833 height 399
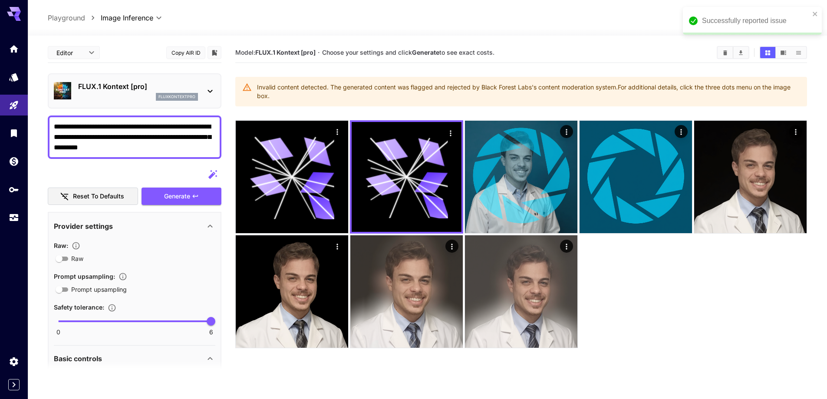
drag, startPoint x: 134, startPoint y: 137, endPoint x: 39, endPoint y: 135, distance: 95.5
click at [39, 135] on section "**********" at bounding box center [427, 252] width 799 height 432
type textarea "**********"
click at [170, 194] on span "Generate" at bounding box center [177, 196] width 26 height 11
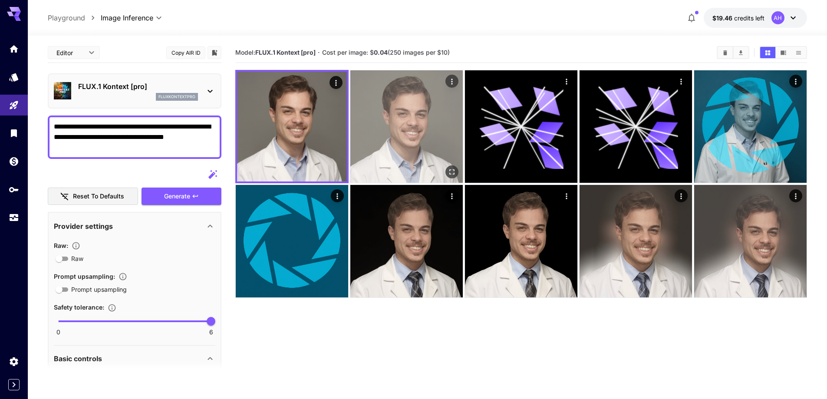
click at [397, 119] on img at bounding box center [406, 126] width 112 height 112
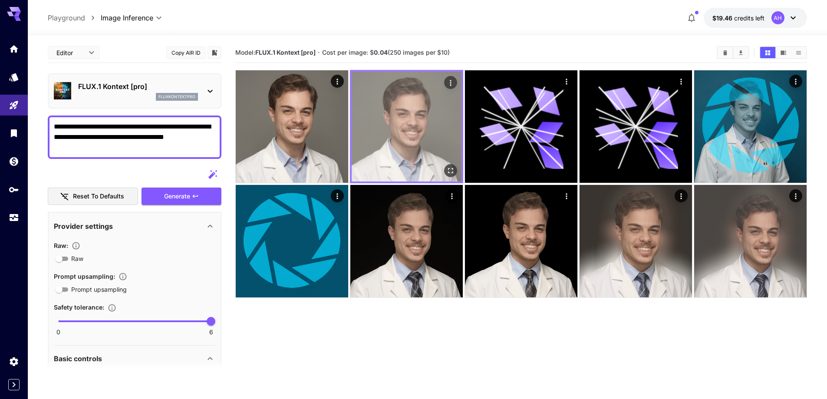
click at [452, 168] on icon "Open in fullscreen" at bounding box center [450, 170] width 9 height 9
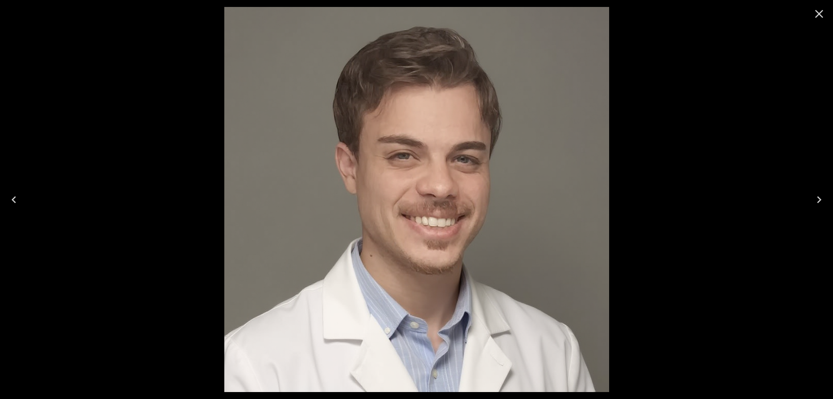
click at [17, 199] on icon "Previous" at bounding box center [14, 200] width 14 height 14
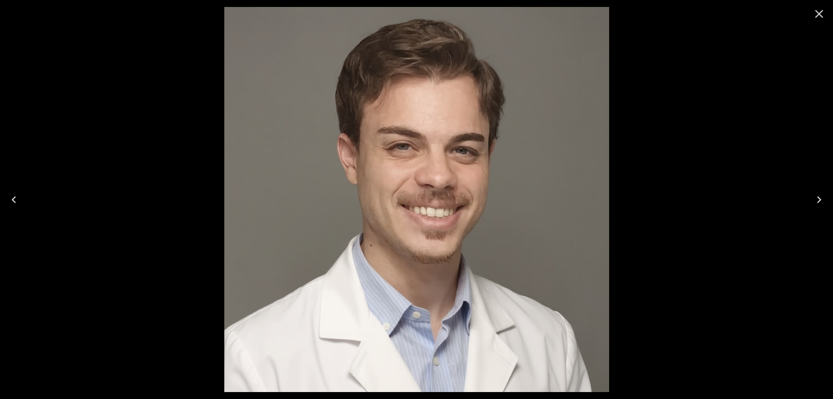
click at [823, 202] on icon "Next" at bounding box center [820, 200] width 14 height 14
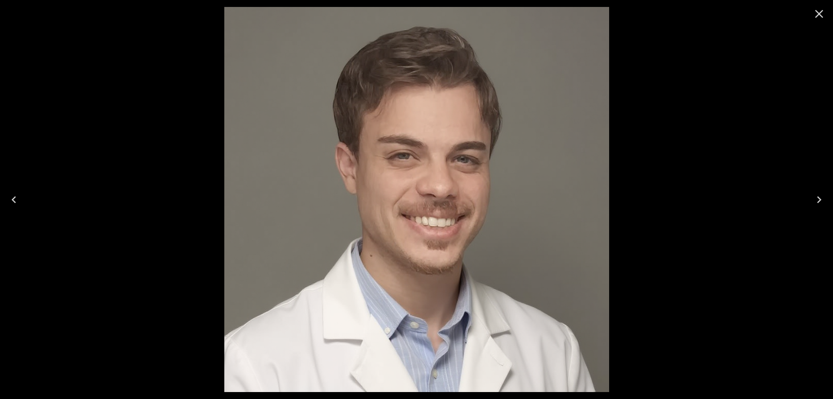
click at [10, 200] on icon "Previous" at bounding box center [14, 200] width 14 height 14
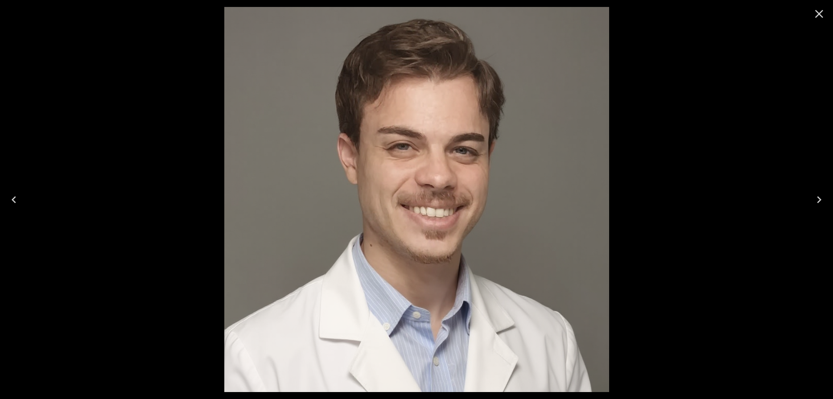
click at [823, 13] on icon "Close" at bounding box center [820, 14] width 14 height 14
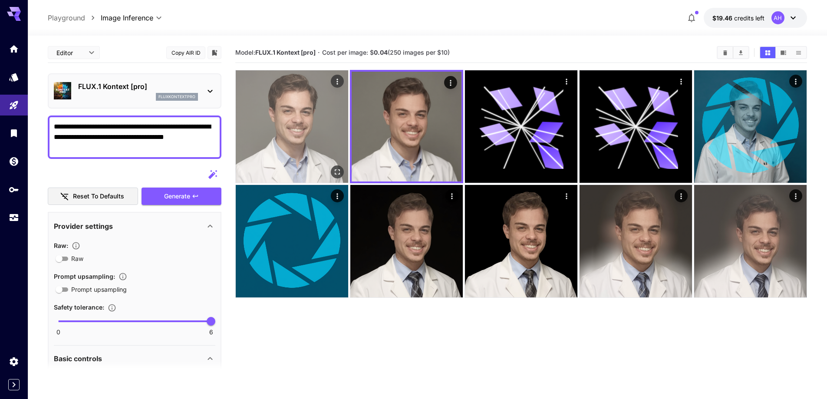
click at [288, 116] on img at bounding box center [292, 126] width 112 height 112
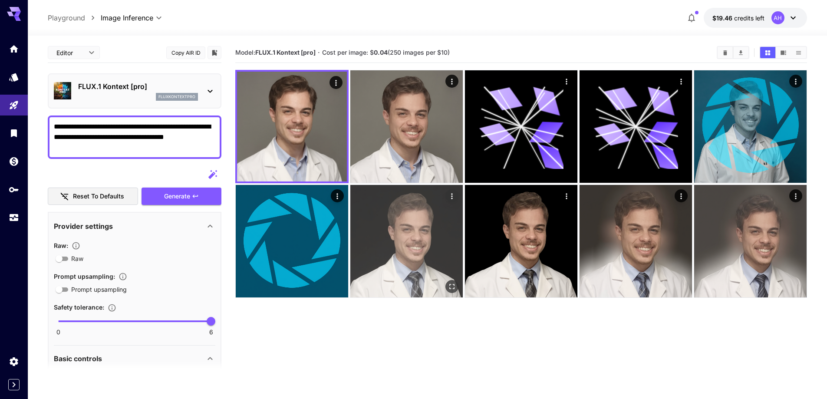
click at [449, 291] on button "Open in fullscreen" at bounding box center [451, 286] width 13 height 13
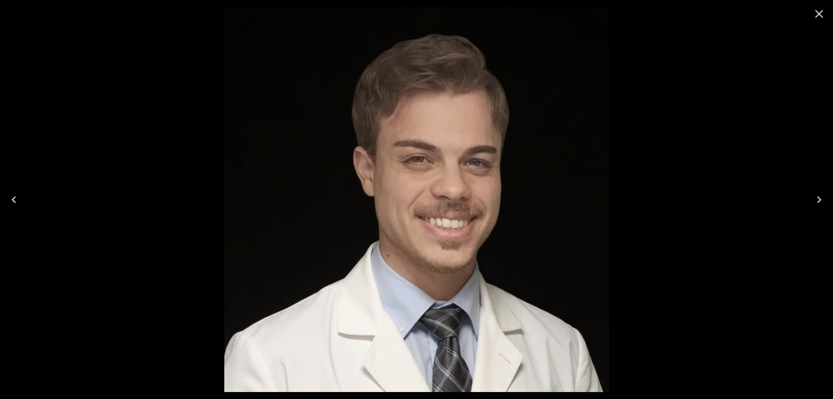
click at [822, 194] on icon "Next" at bounding box center [820, 200] width 14 height 14
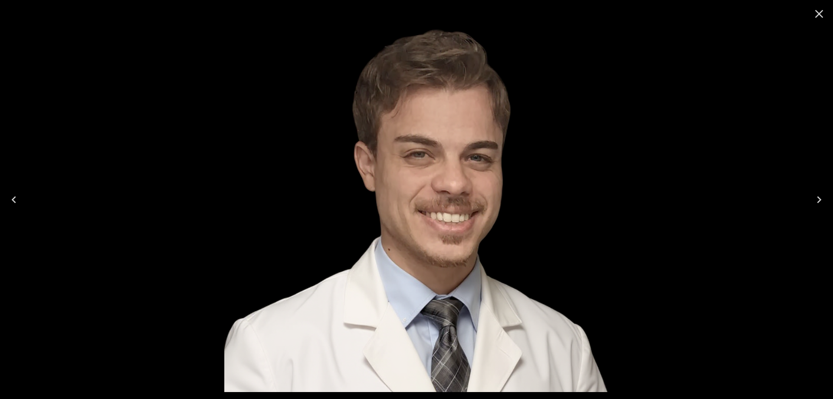
click at [16, 197] on icon "Previous" at bounding box center [14, 200] width 14 height 14
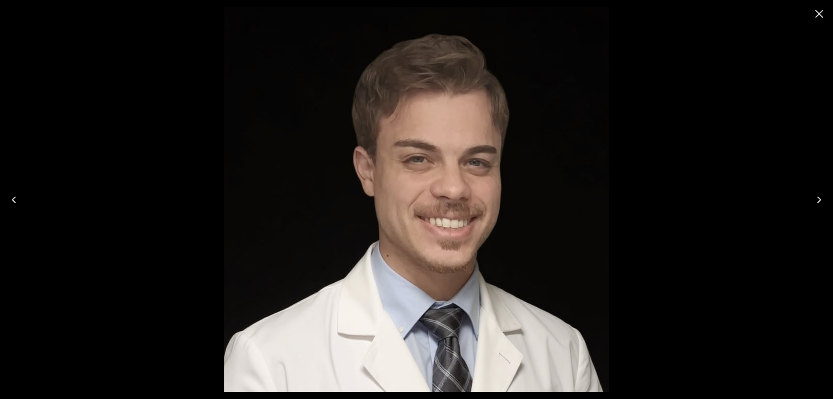
click at [824, 198] on icon "Next" at bounding box center [820, 200] width 14 height 14
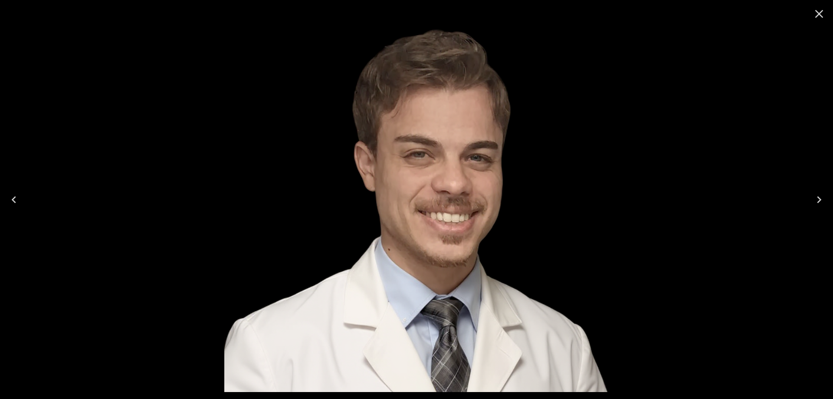
click at [15, 197] on icon "Previous" at bounding box center [14, 199] width 4 height 7
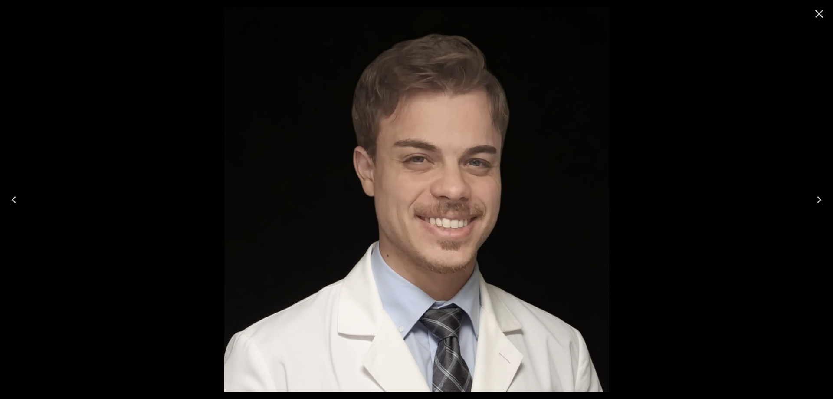
click at [817, 198] on icon "Next" at bounding box center [820, 200] width 14 height 14
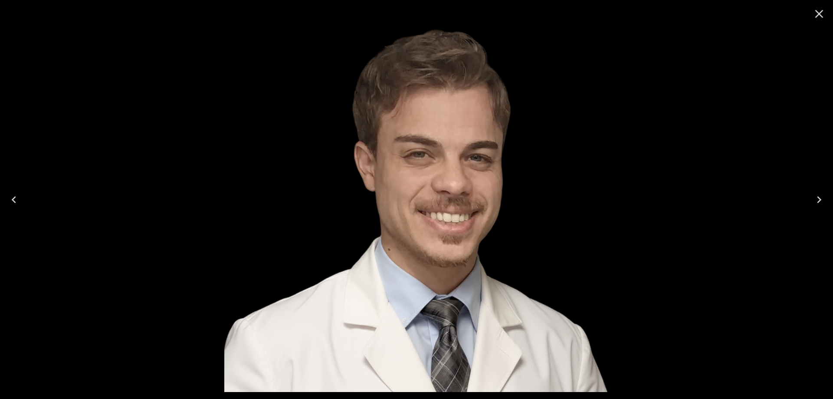
click at [817, 16] on icon "Close" at bounding box center [820, 14] width 8 height 8
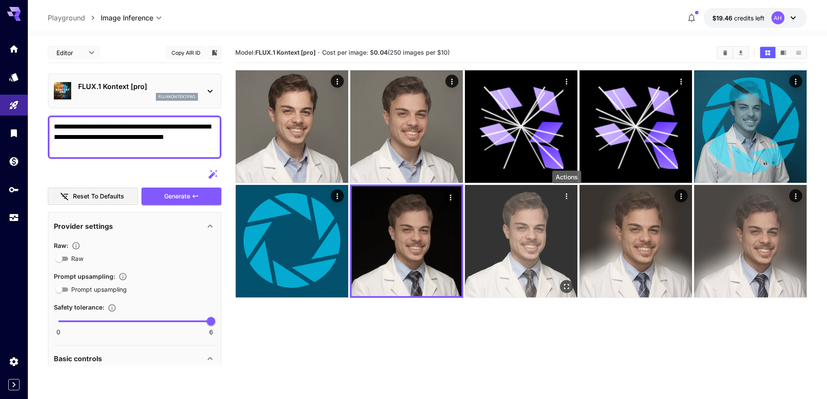
click at [566, 193] on icon "Actions" at bounding box center [566, 196] width 9 height 9
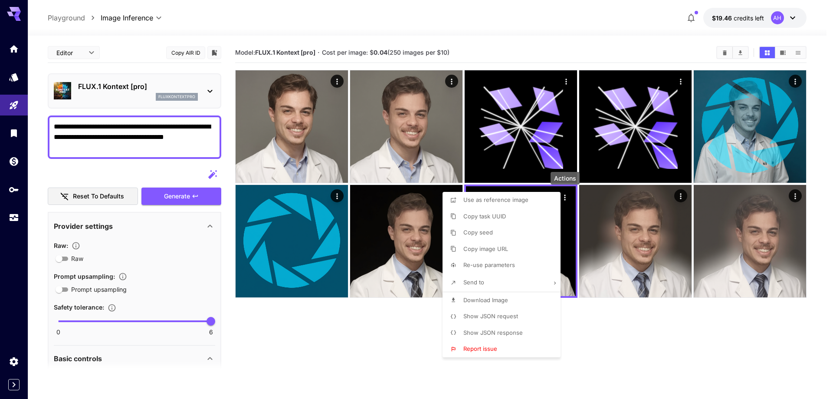
click at [499, 301] on span "Download Image" at bounding box center [486, 299] width 45 height 7
drag, startPoint x: 684, startPoint y: 351, endPoint x: 636, endPoint y: 345, distance: 48.2
click at [684, 351] on div at bounding box center [416, 199] width 833 height 399
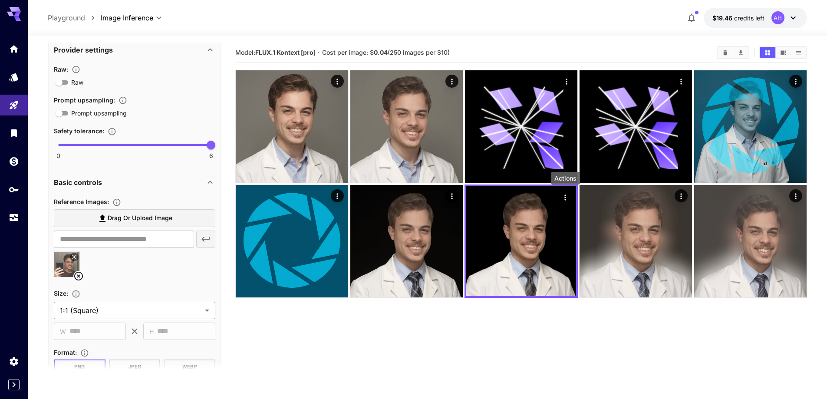
scroll to position [217, 0]
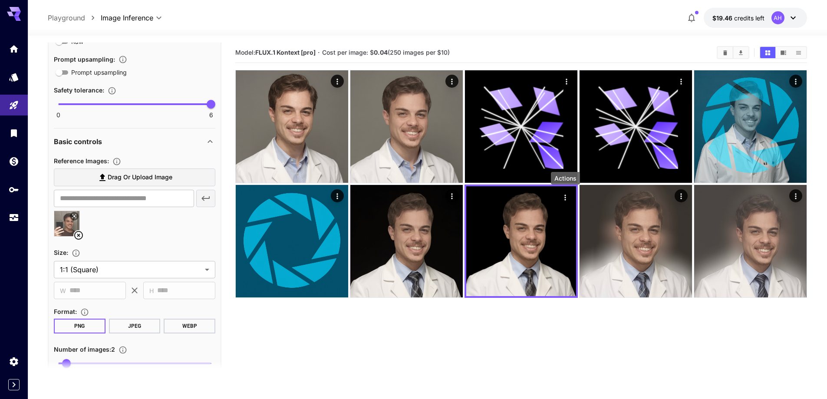
click at [80, 235] on icon at bounding box center [78, 235] width 10 height 10
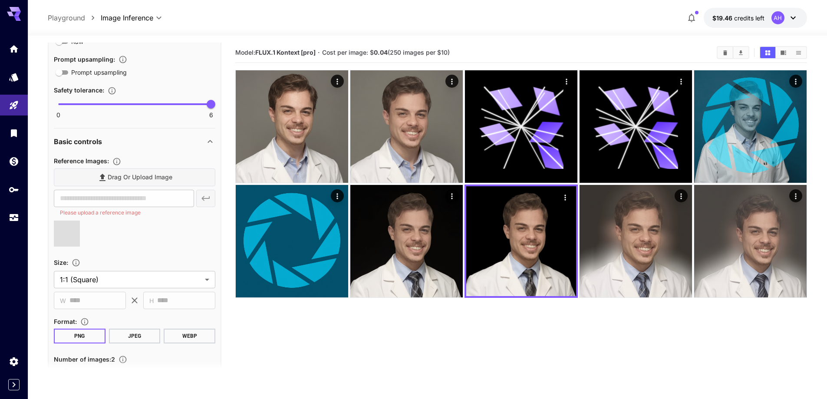
type input "**********"
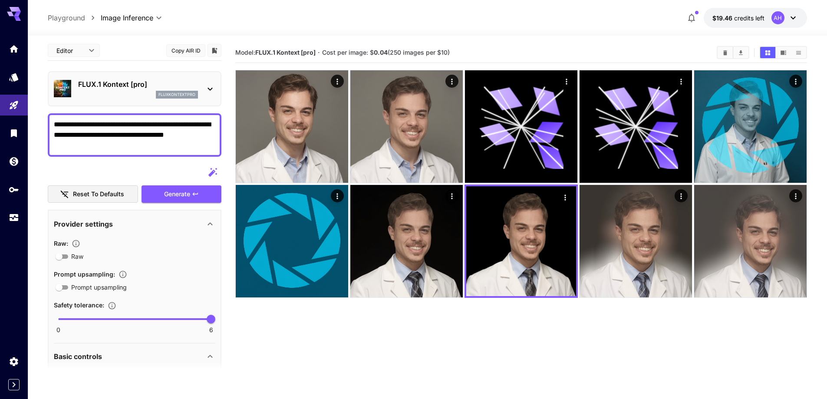
scroll to position [0, 0]
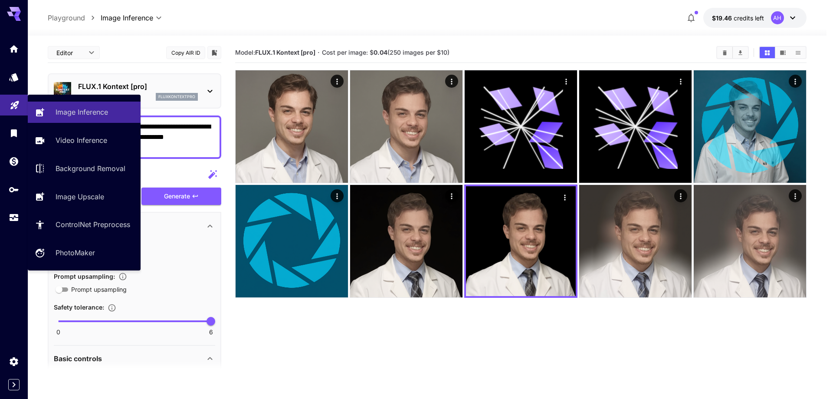
drag, startPoint x: 116, startPoint y: 148, endPoint x: 0, endPoint y: 99, distance: 126.2
click at [0, 99] on div "**********" at bounding box center [413, 233] width 827 height 467
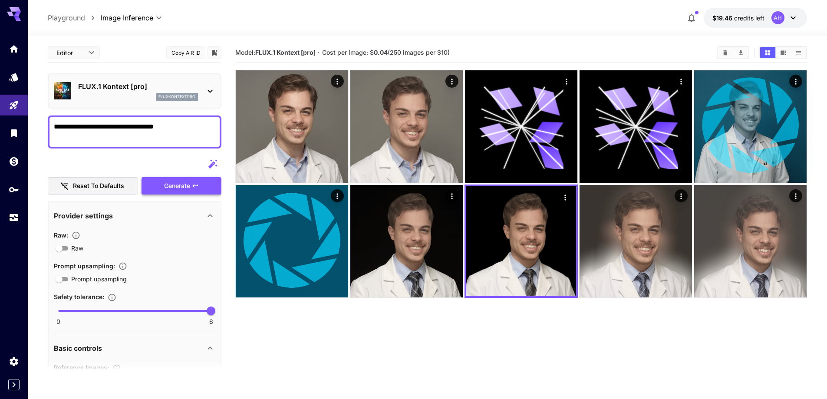
type textarea "**********"
click at [168, 186] on span "Generate" at bounding box center [177, 186] width 26 height 11
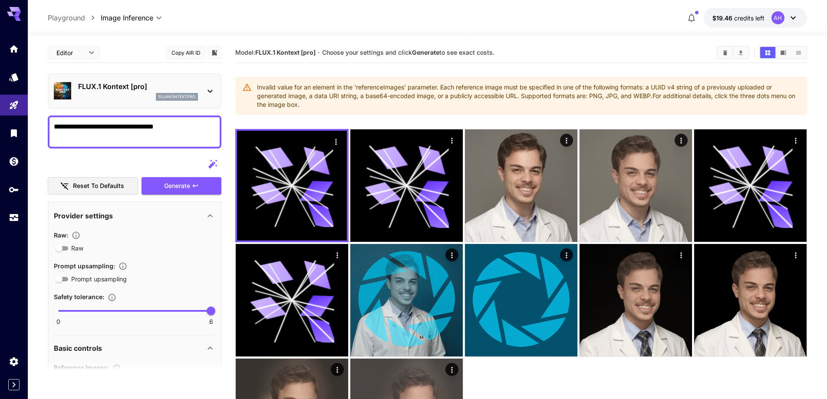
scroll to position [217, 0]
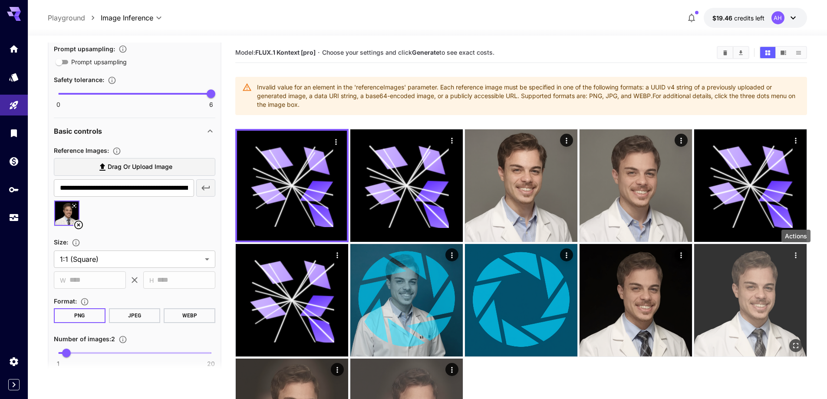
click at [796, 255] on icon "Actions" at bounding box center [795, 255] width 9 height 9
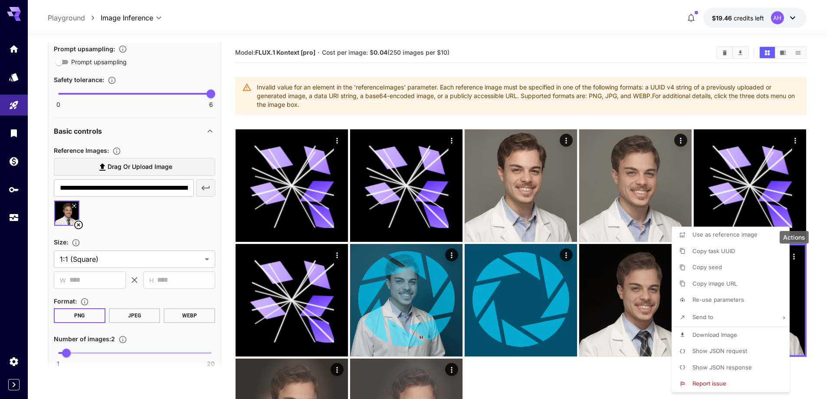
click at [727, 236] on span "Use as reference image" at bounding box center [725, 234] width 65 height 7
click at [138, 223] on div at bounding box center [416, 199] width 833 height 399
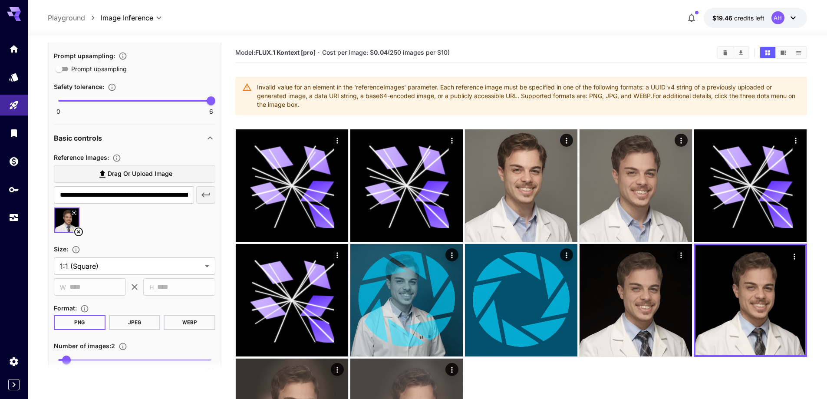
scroll to position [87, 0]
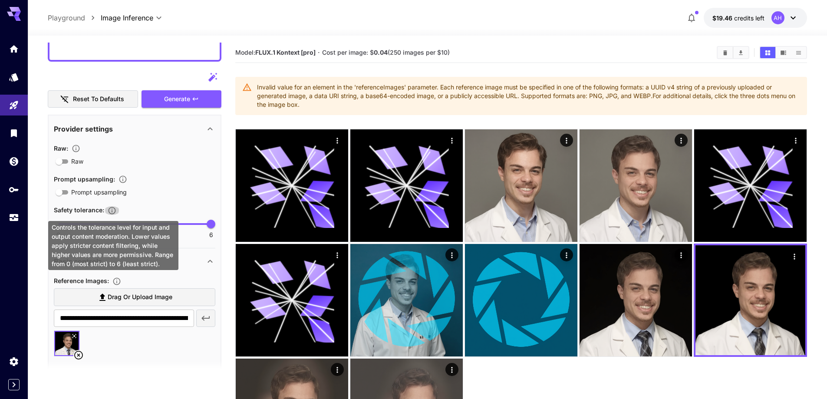
click at [112, 211] on icon "Controls the tolerance level for input and output content moderation. Lower val…" at bounding box center [112, 210] width 9 height 9
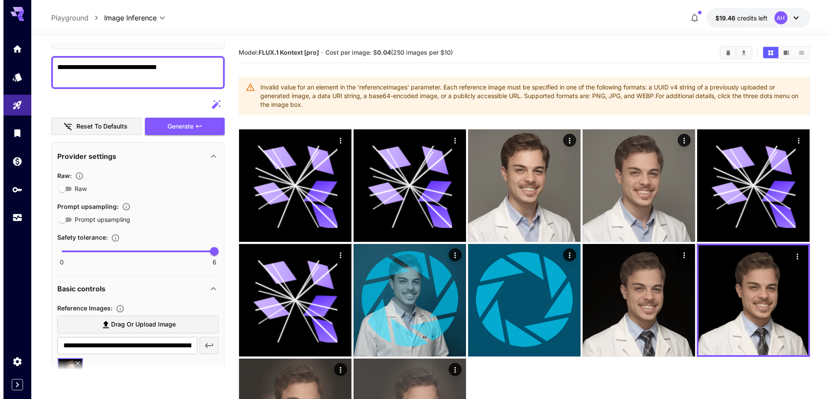
scroll to position [0, 0]
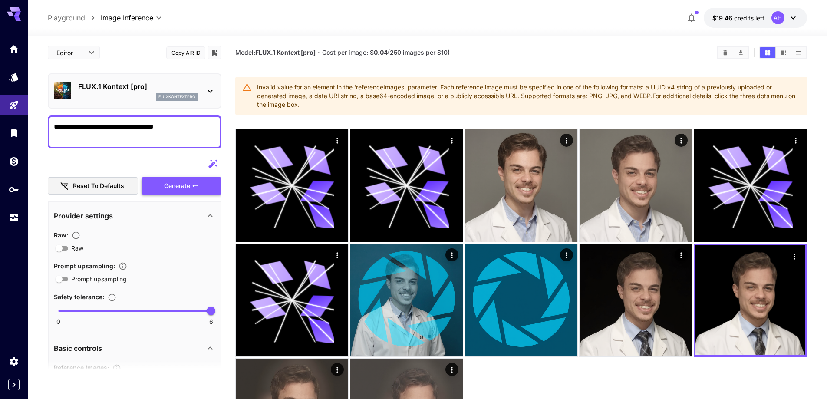
click at [177, 184] on span "Generate" at bounding box center [177, 186] width 26 height 11
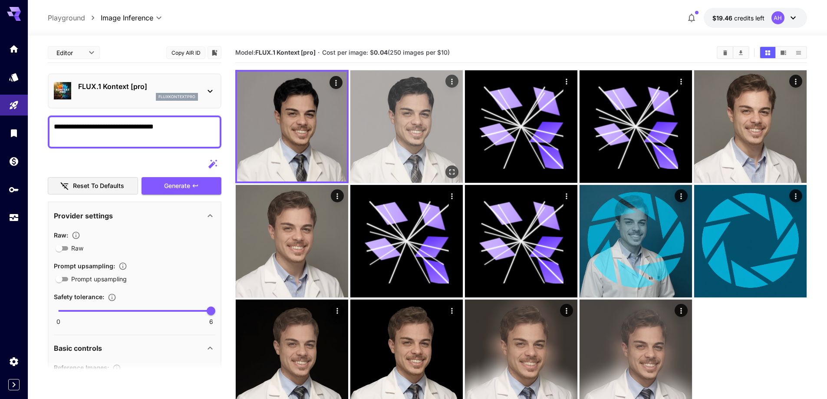
click at [432, 119] on img at bounding box center [406, 126] width 112 height 112
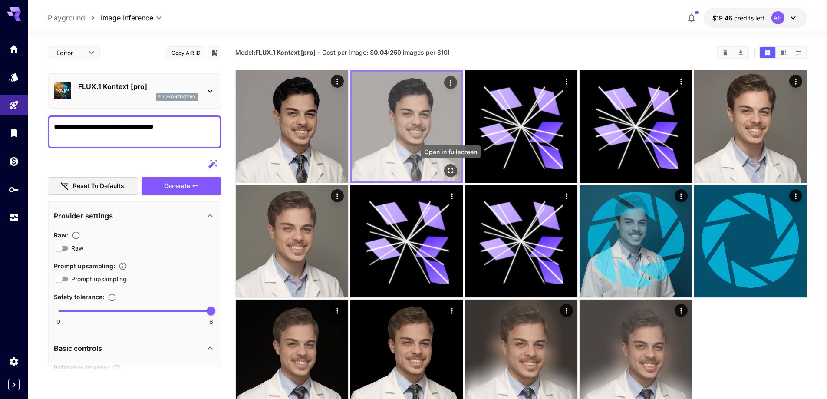
click at [452, 171] on icon "Open in fullscreen" at bounding box center [450, 170] width 9 height 9
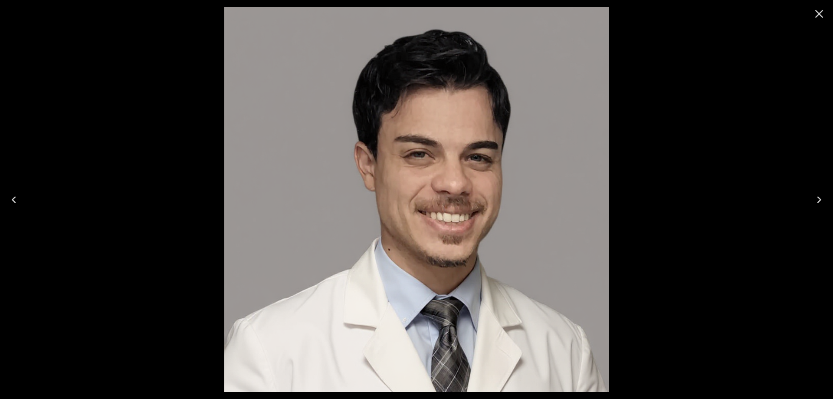
click at [12, 200] on icon "Previous" at bounding box center [14, 200] width 14 height 14
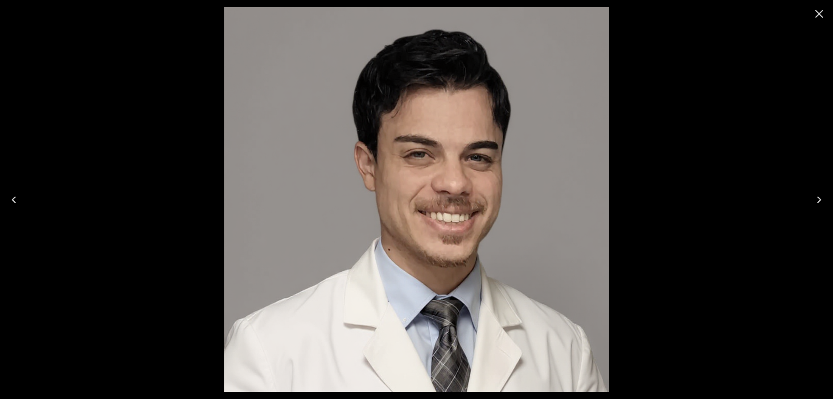
click at [820, 11] on icon "Close" at bounding box center [820, 14] width 14 height 14
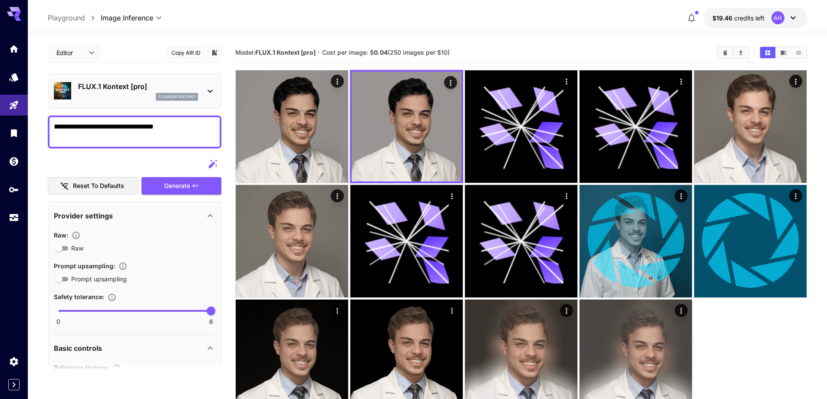
drag, startPoint x: 181, startPoint y: 126, endPoint x: 160, endPoint y: 125, distance: 20.9
click at [160, 125] on textarea "**********" at bounding box center [134, 132] width 161 height 21
type textarea "**********"
click at [174, 187] on span "Generate" at bounding box center [177, 186] width 26 height 11
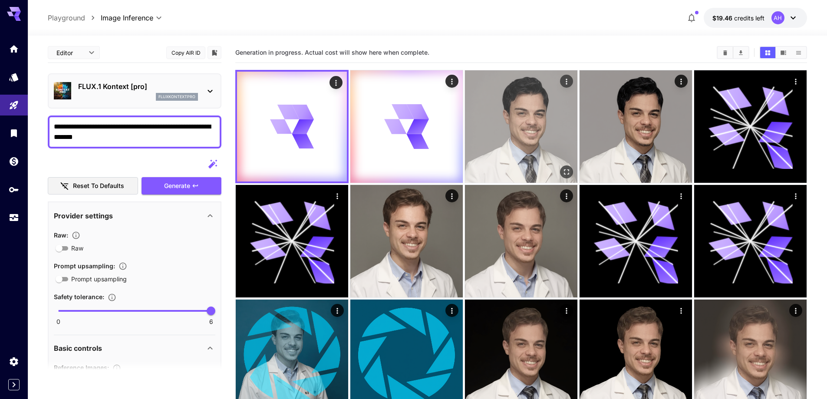
click at [499, 151] on img at bounding box center [521, 126] width 112 height 112
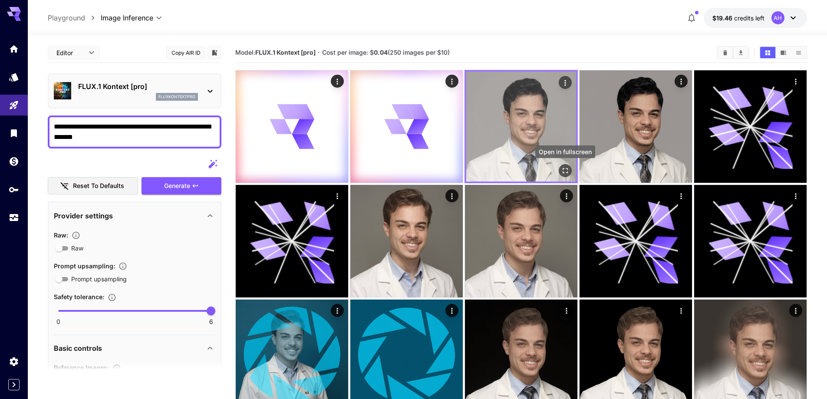
click at [565, 168] on icon "Open in fullscreen" at bounding box center [565, 170] width 9 height 9
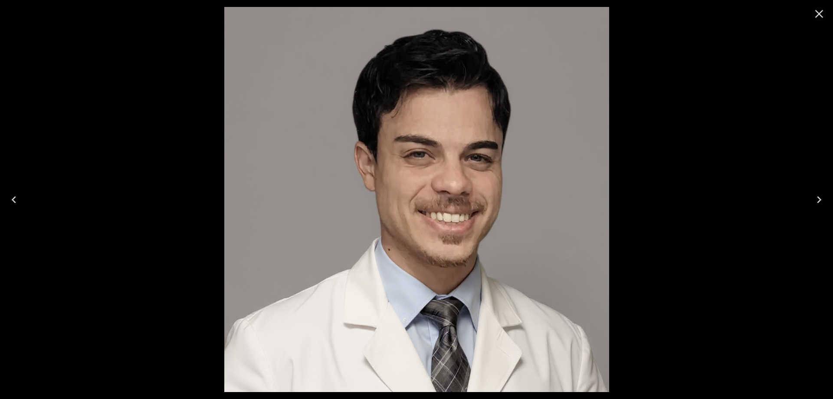
click at [819, 200] on icon "Next" at bounding box center [820, 200] width 14 height 14
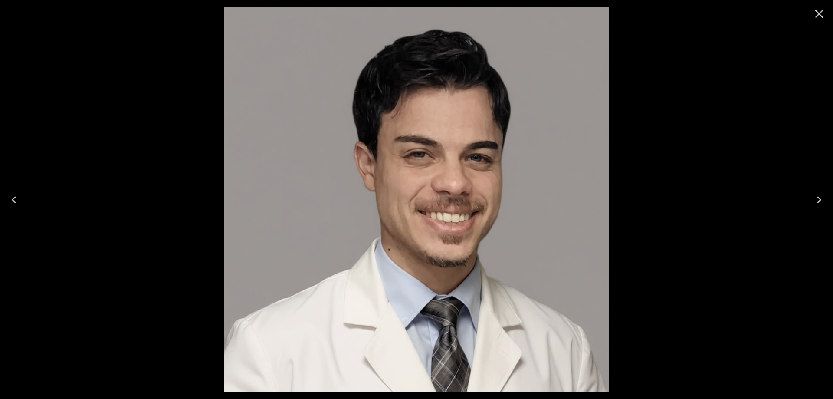
click at [10, 197] on icon "Previous" at bounding box center [14, 200] width 14 height 14
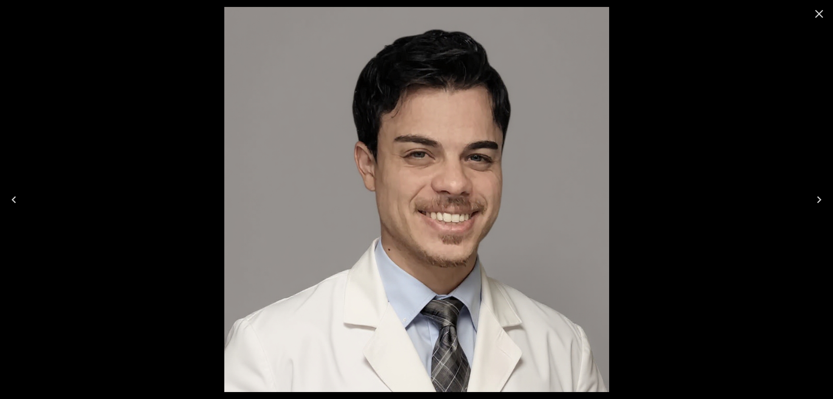
click at [820, 201] on icon "Next" at bounding box center [820, 200] width 14 height 14
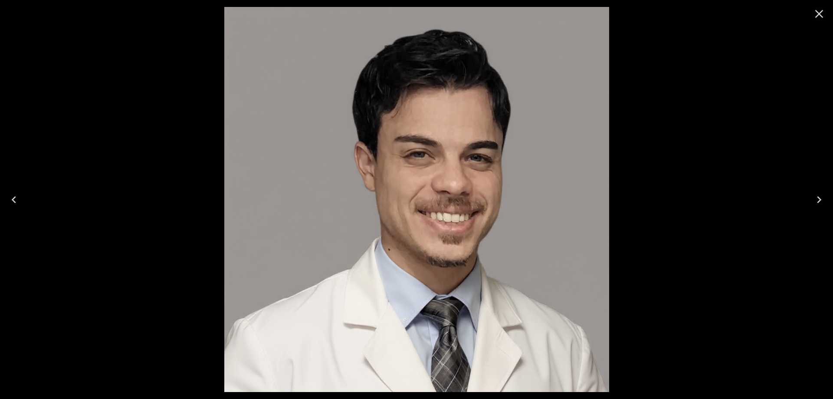
click at [822, 10] on icon "Close" at bounding box center [820, 14] width 14 height 14
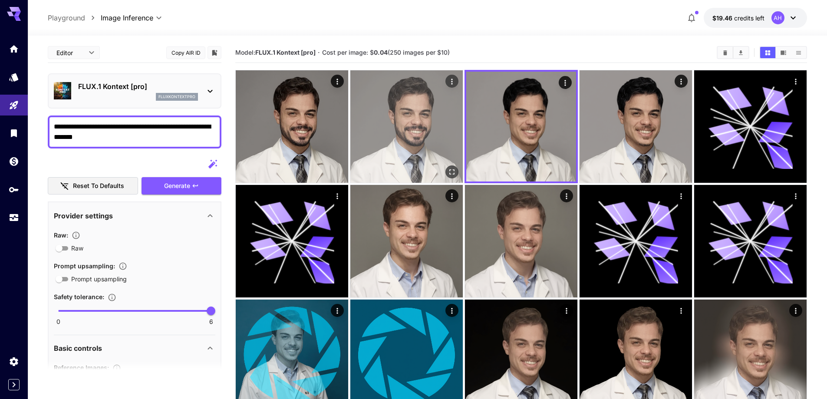
click at [455, 172] on icon "Open in fullscreen" at bounding box center [452, 172] width 9 height 9
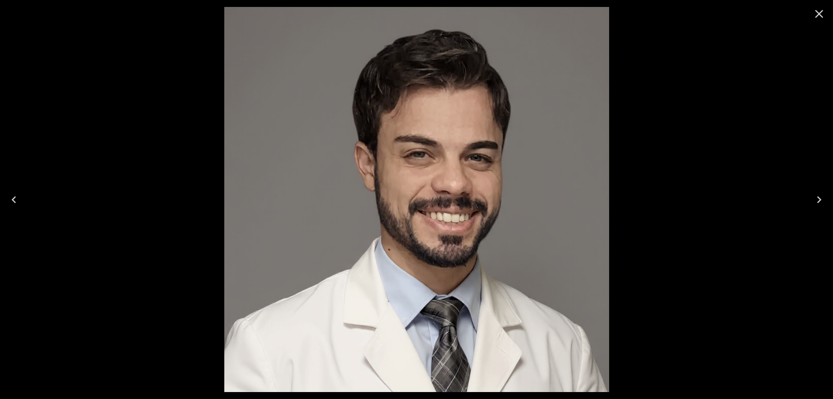
click at [16, 200] on icon "Previous" at bounding box center [14, 200] width 14 height 14
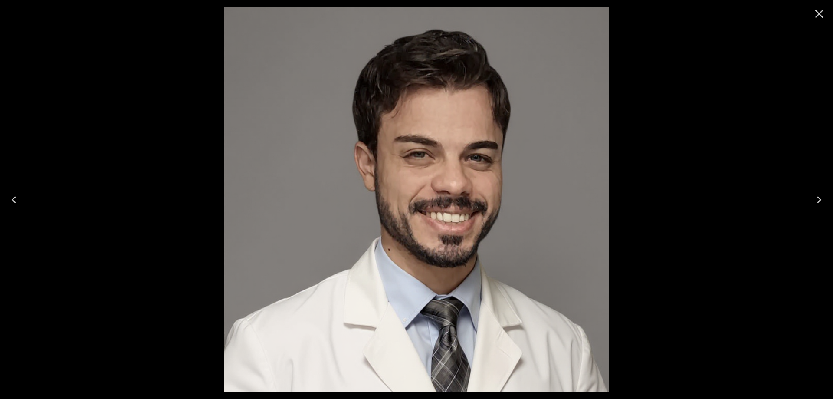
click at [825, 200] on icon "Next" at bounding box center [820, 200] width 14 height 14
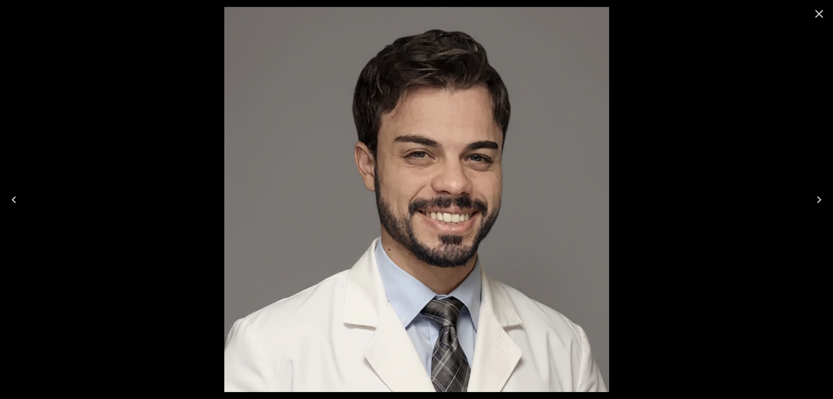
click at [16, 198] on icon "Previous" at bounding box center [14, 200] width 14 height 14
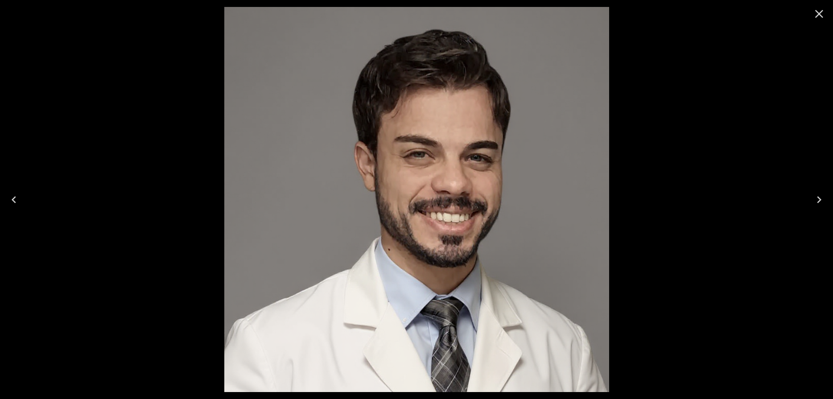
click at [823, 9] on icon "Close" at bounding box center [820, 14] width 14 height 14
